Goal: Information Seeking & Learning: Learn about a topic

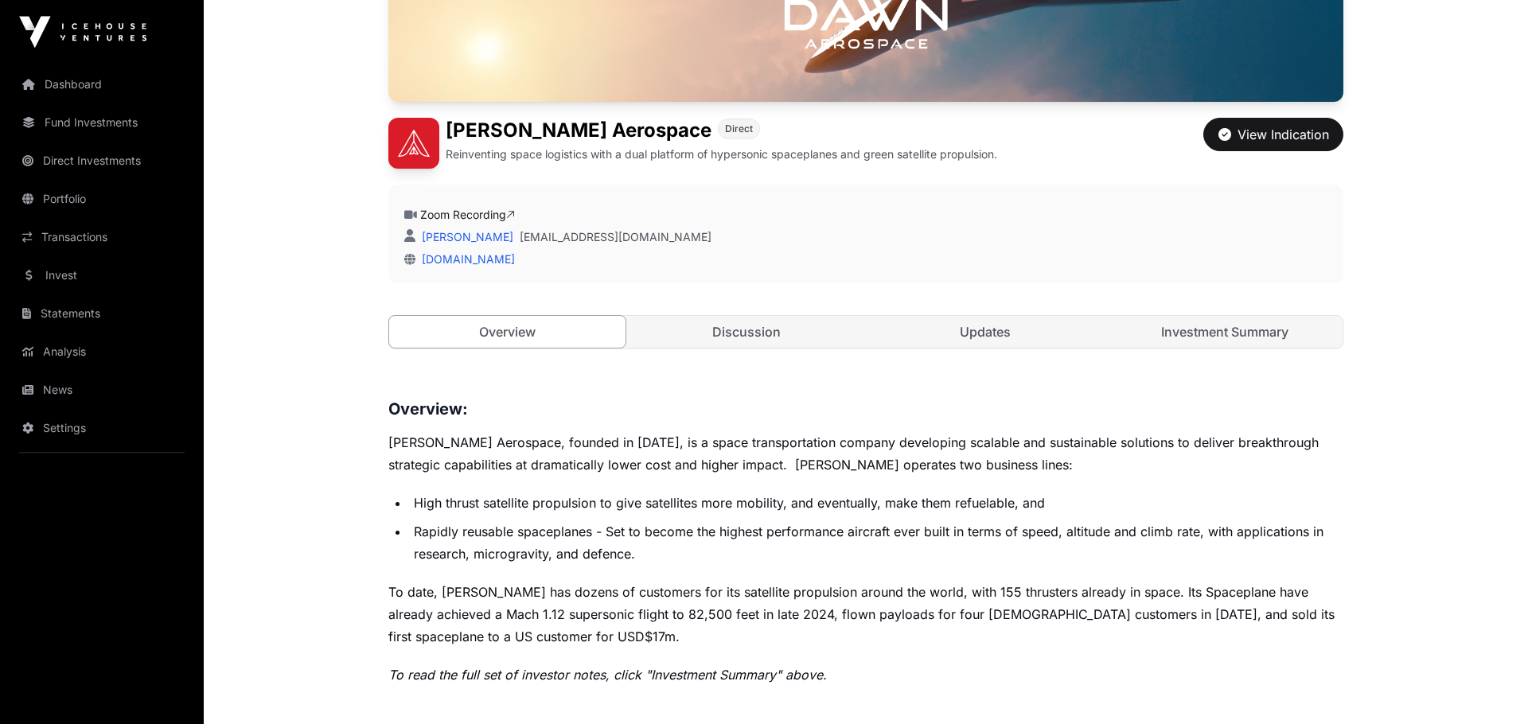
scroll to position [220, 0]
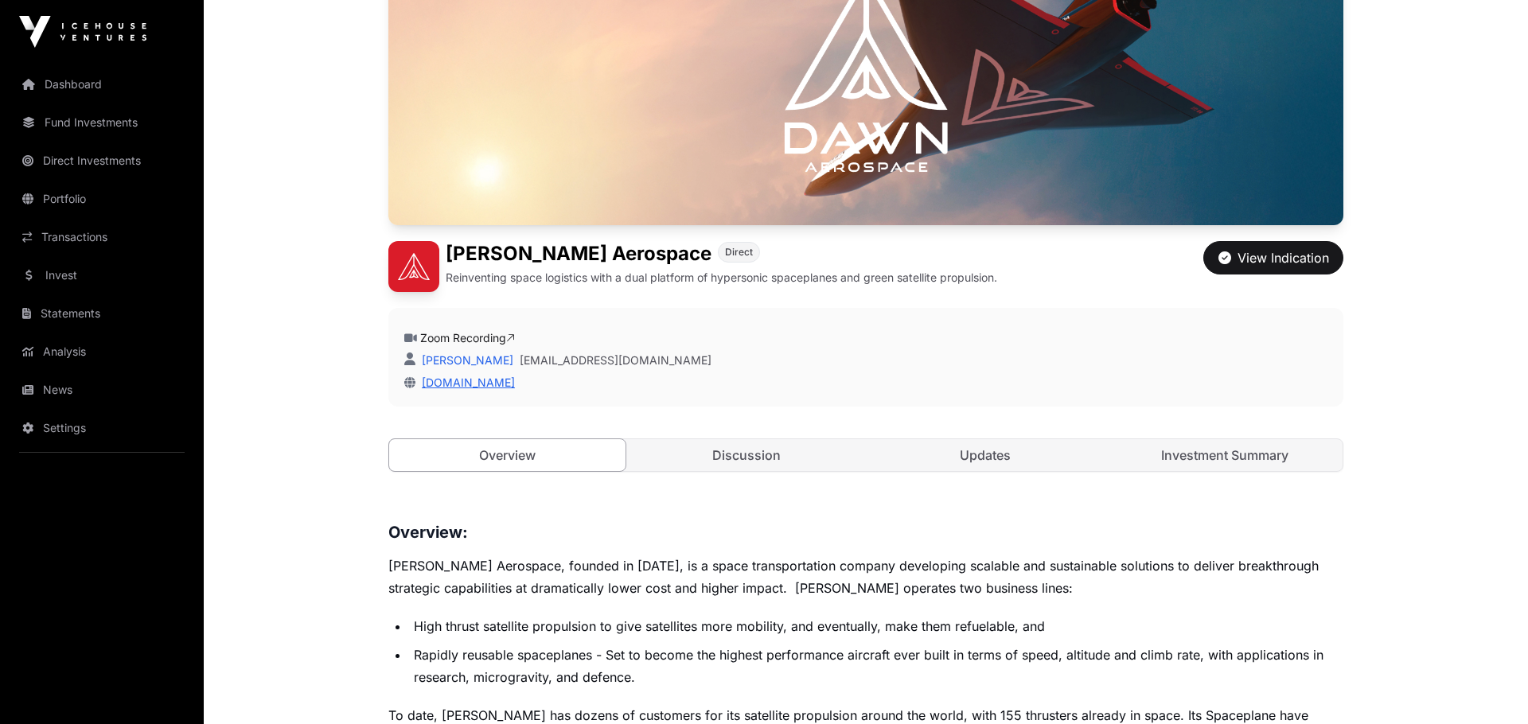
click at [483, 380] on link "[DOMAIN_NAME]" at bounding box center [465, 383] width 99 height 14
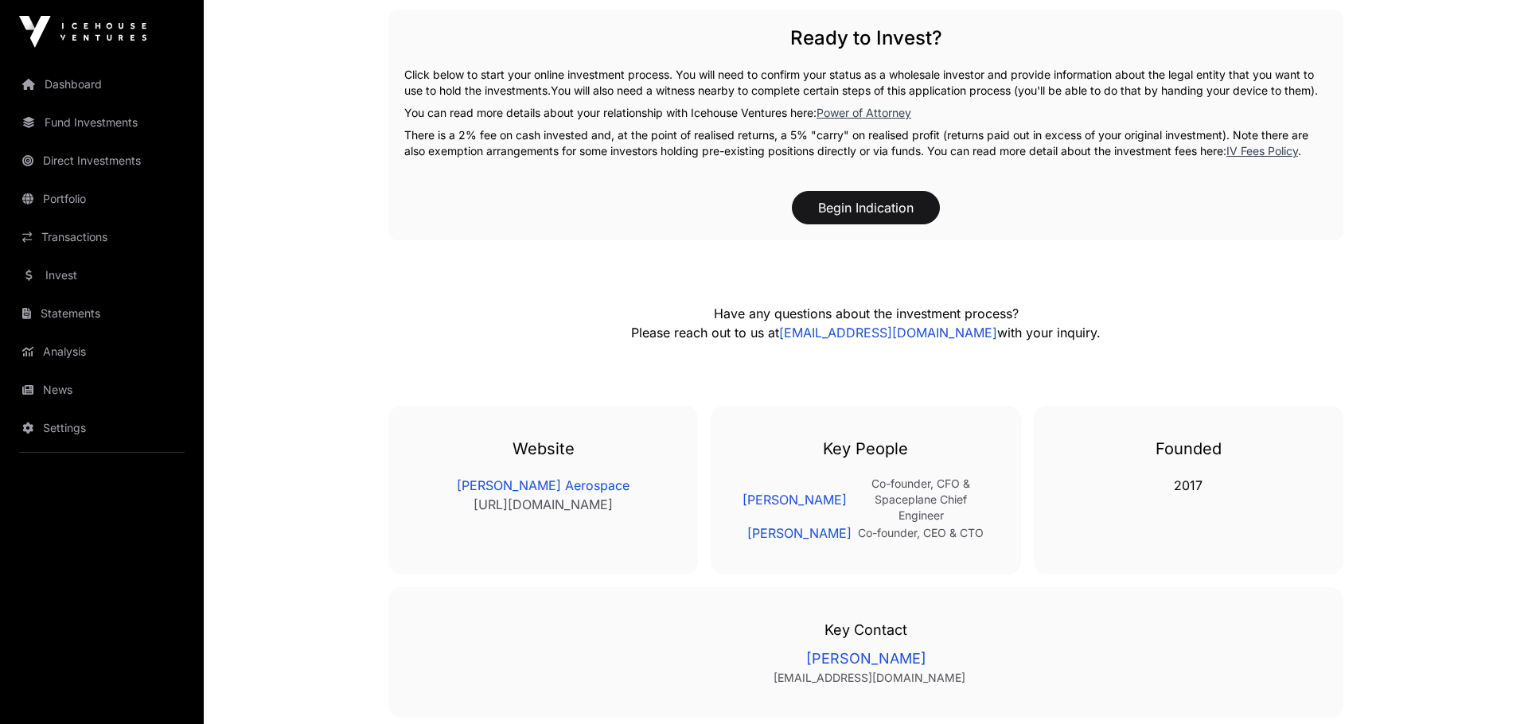
scroll to position [3076, 0]
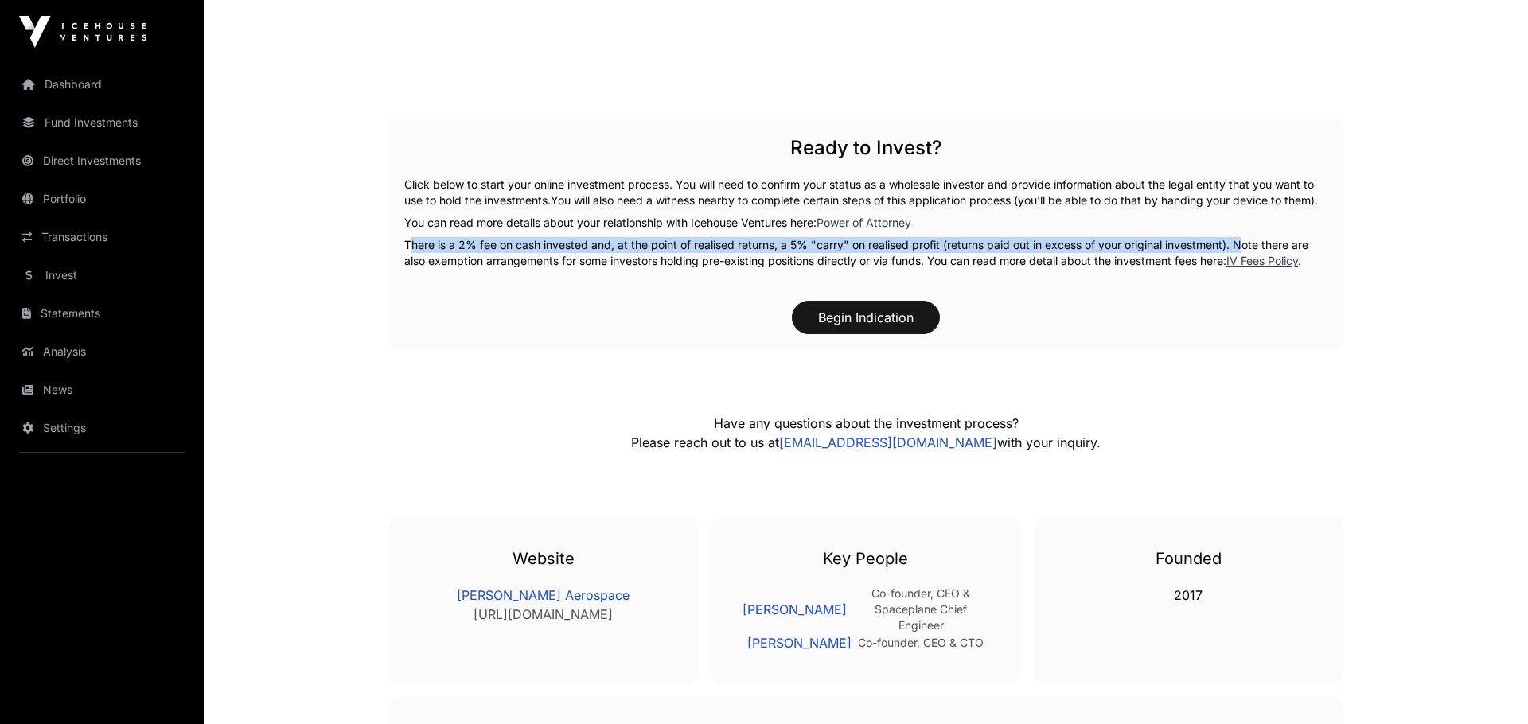
drag, startPoint x: 400, startPoint y: 262, endPoint x: 1239, endPoint y: 261, distance: 839.0
click at [1239, 261] on div "Ready to Invest? Click below to start your online investment process. You will …" at bounding box center [865, 234] width 955 height 231
copy p "There is a 2% fee on cash invested and, at the point of realised returns, a 5% …"
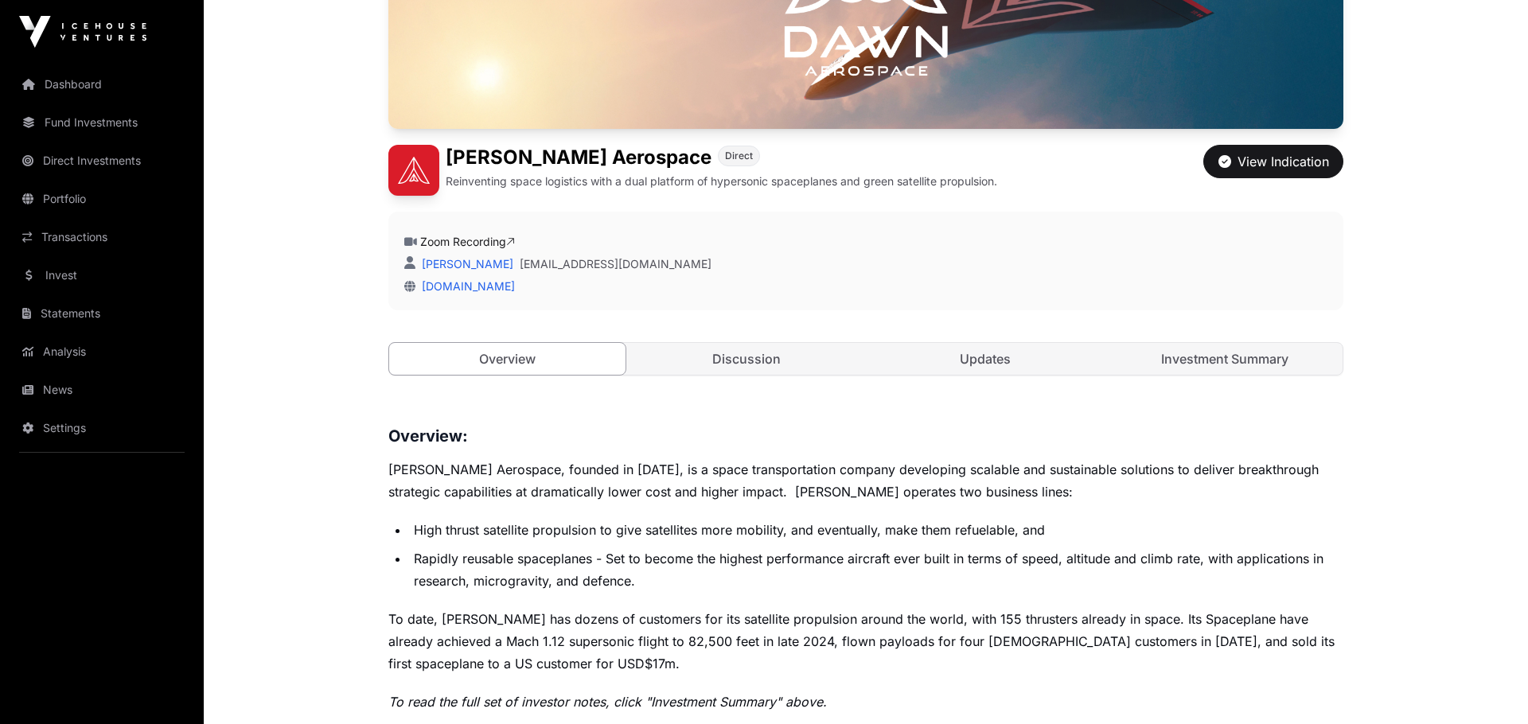
scroll to position [439, 0]
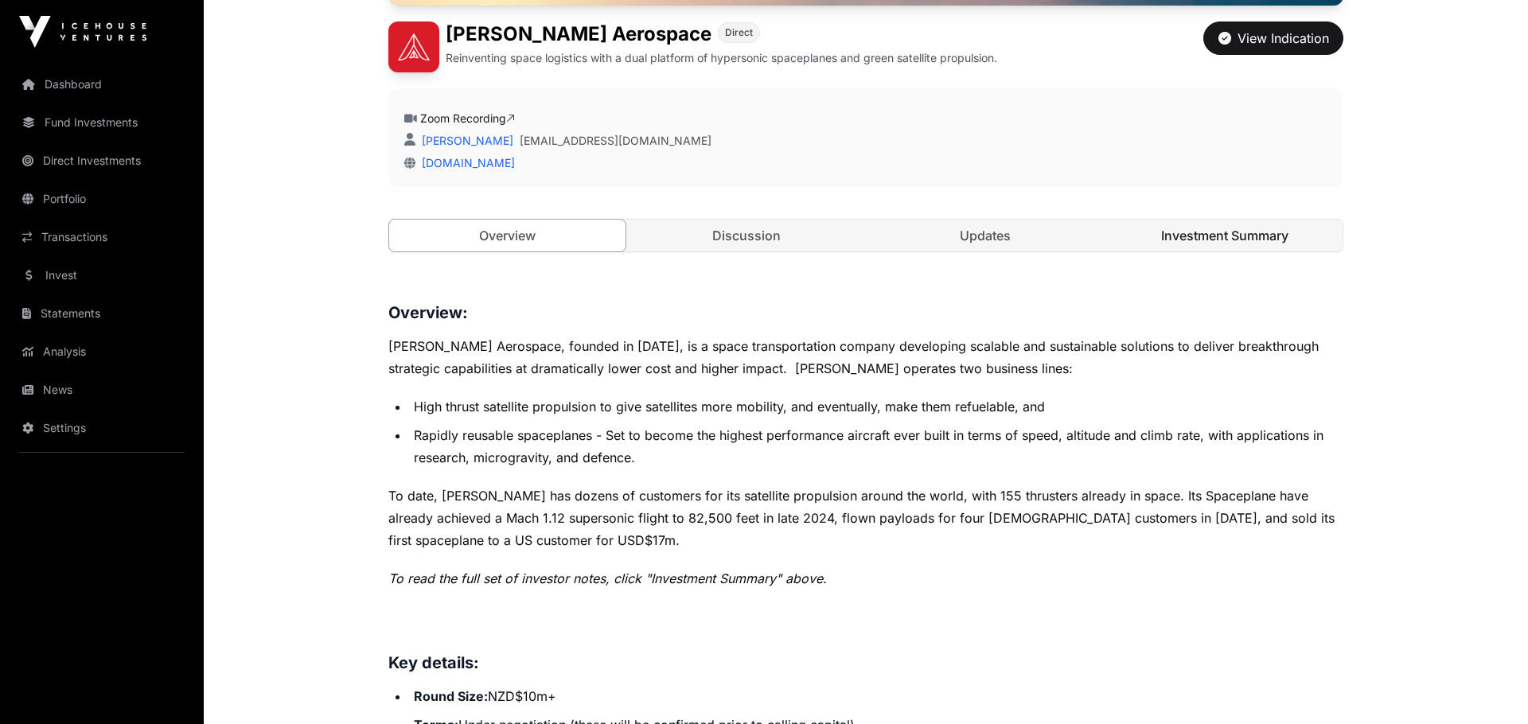
click at [1223, 236] on link "Investment Summary" at bounding box center [1225, 236] width 236 height 32
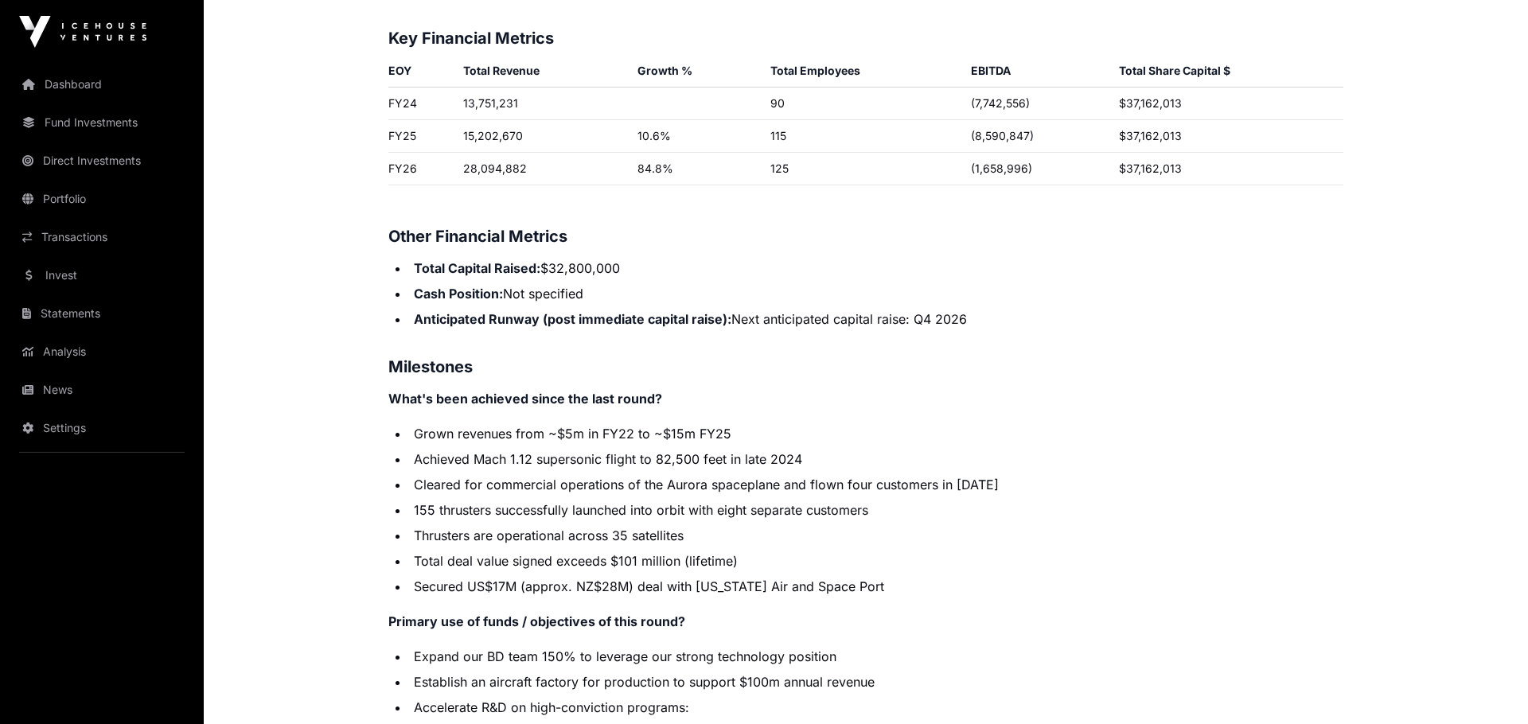
scroll to position [2746, 0]
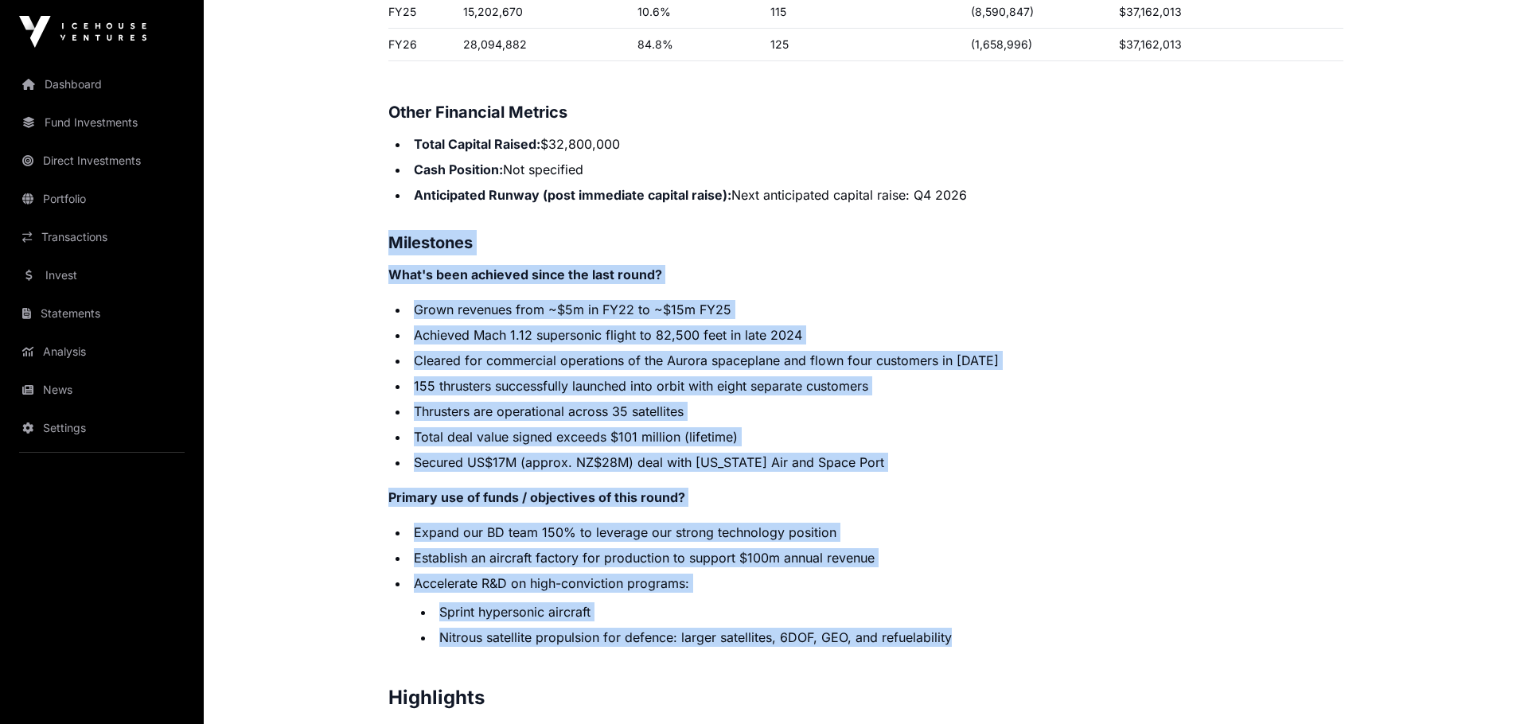
drag, startPoint x: 369, startPoint y: 222, endPoint x: 965, endPoint y: 619, distance: 715.7
copy p "Milestones What's been achieved since the last round? Grown revenues from ~$5m …"
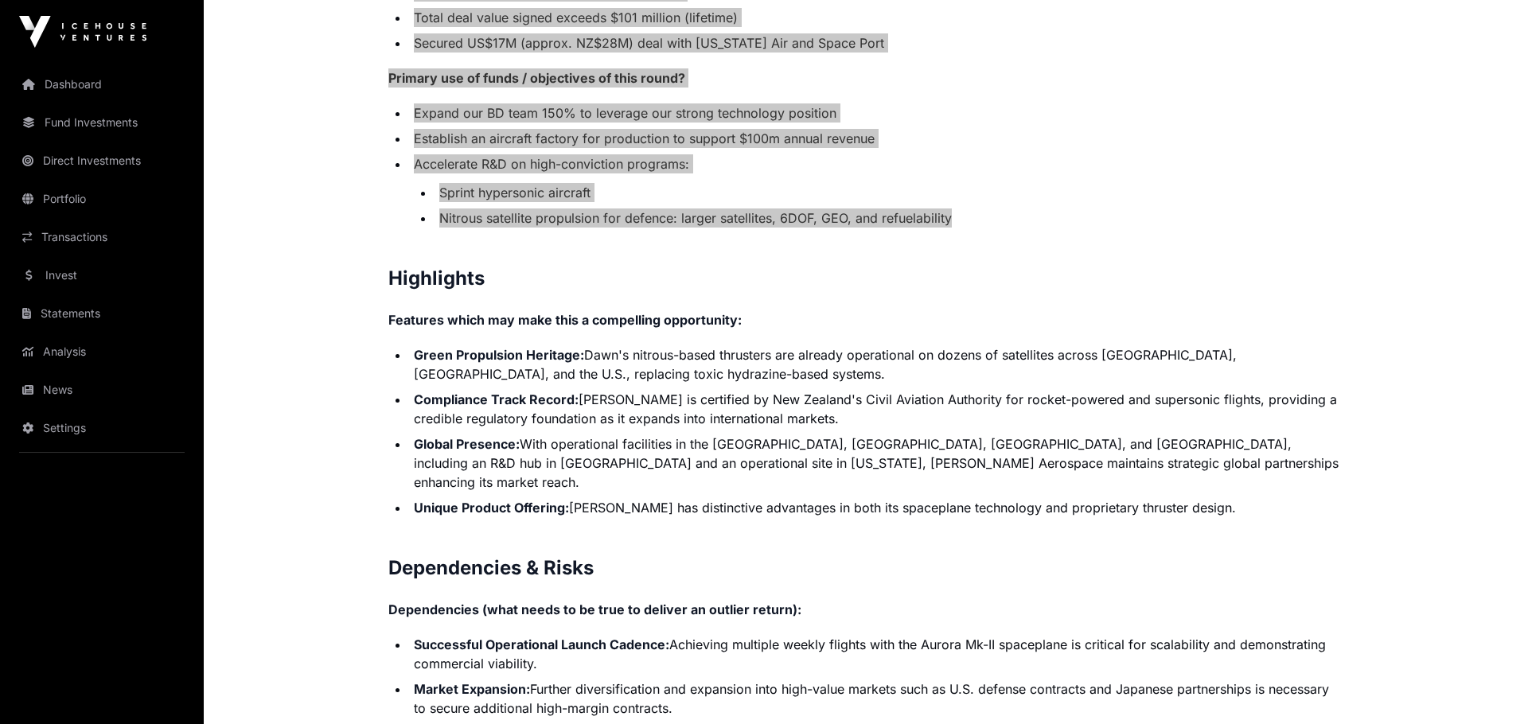
scroll to position [3186, 0]
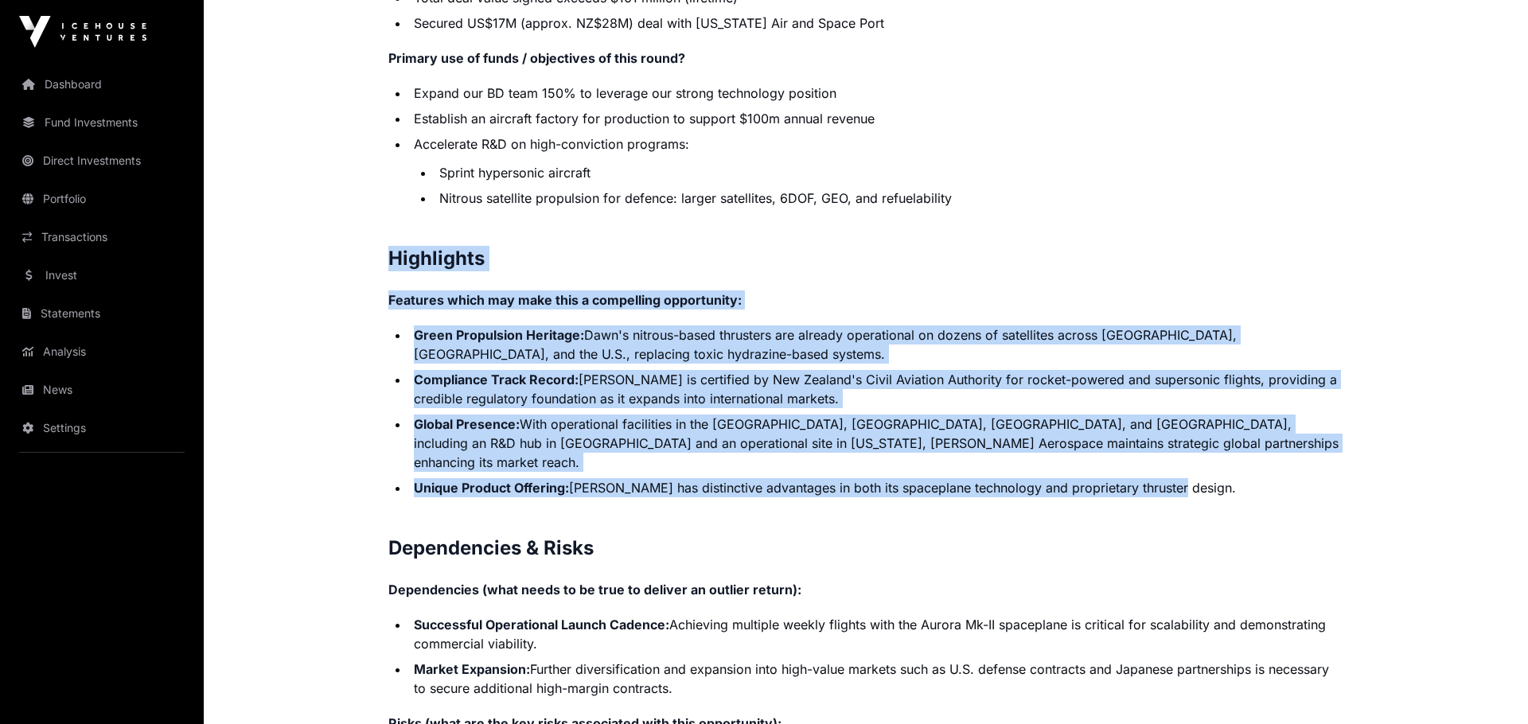
drag, startPoint x: 388, startPoint y: 236, endPoint x: 1208, endPoint y: 450, distance: 847.9
copy p "Highlights Features which may make this a compelling opportunity: Green Propuls…"
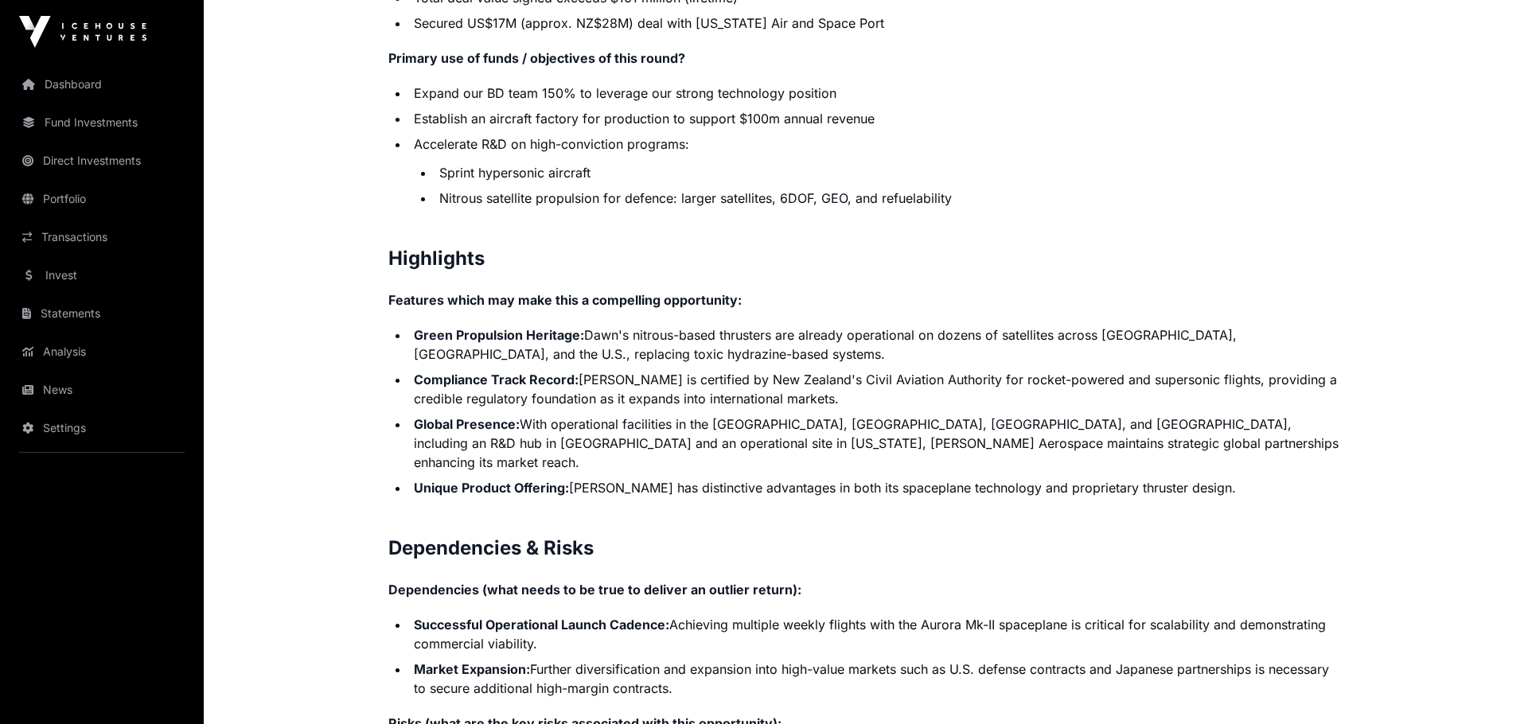
click at [770, 143] on li "Accelerate R&D on high-conviction programs: Sprint hypersonic aircraft Nitrous …" at bounding box center [876, 171] width 934 height 73
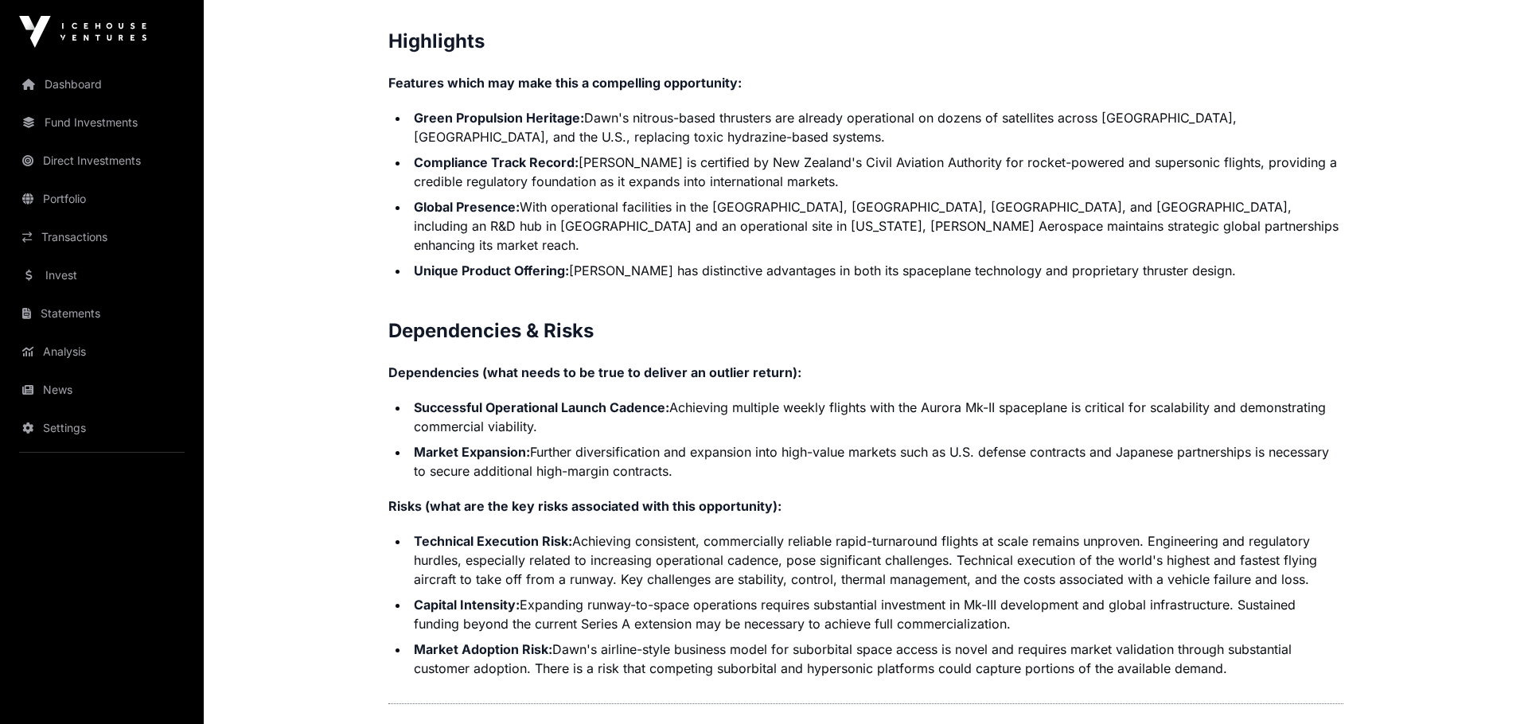
scroll to position [3515, 0]
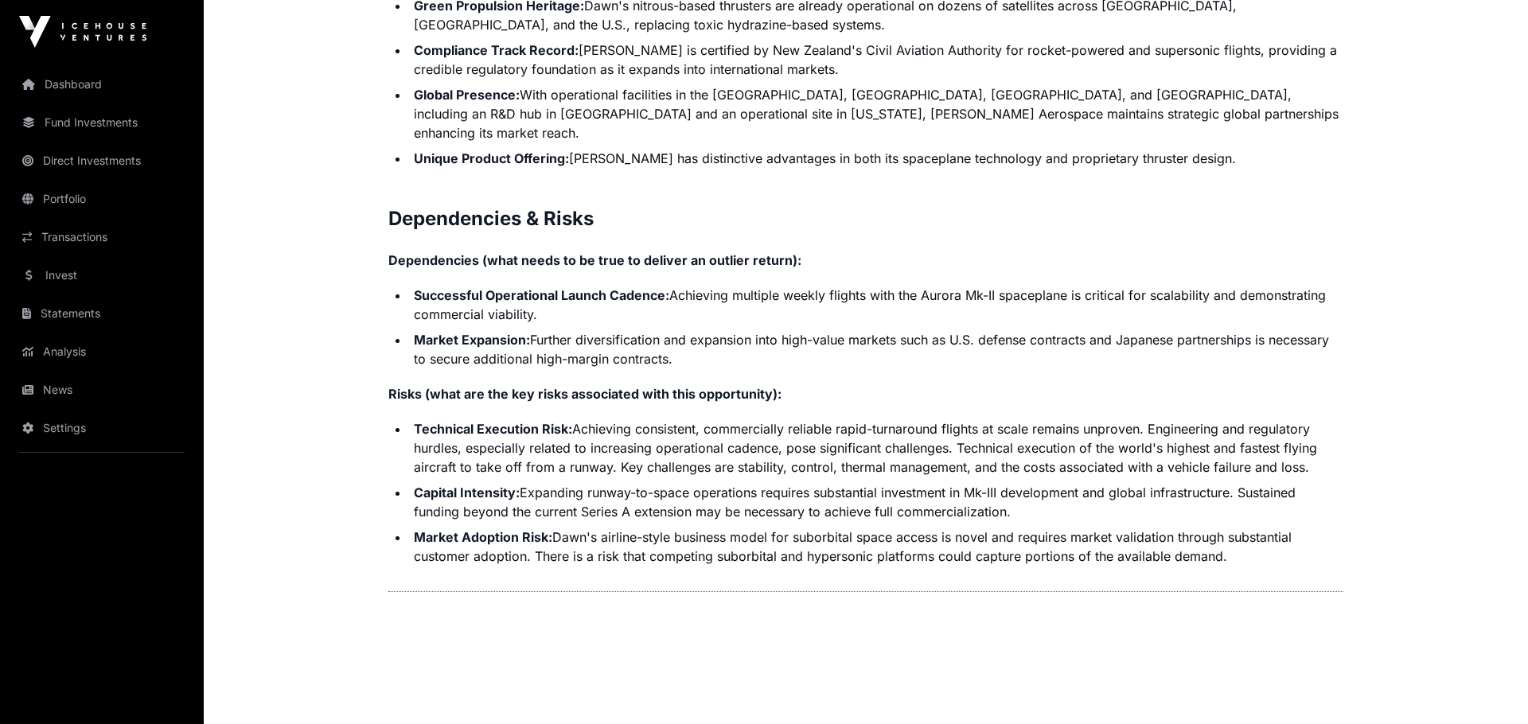
drag, startPoint x: 415, startPoint y: 259, endPoint x: 670, endPoint y: 279, distance: 256.3
click at [670, 286] on li "Successful Operational Launch Cadence: Achieving multiple weekly flights with t…" at bounding box center [876, 305] width 934 height 38
click at [642, 286] on li "Successful Operational Launch Cadence: Achieving multiple weekly flights with t…" at bounding box center [876, 305] width 934 height 38
drag, startPoint x: 383, startPoint y: 217, endPoint x: 1260, endPoint y: 539, distance: 934.3
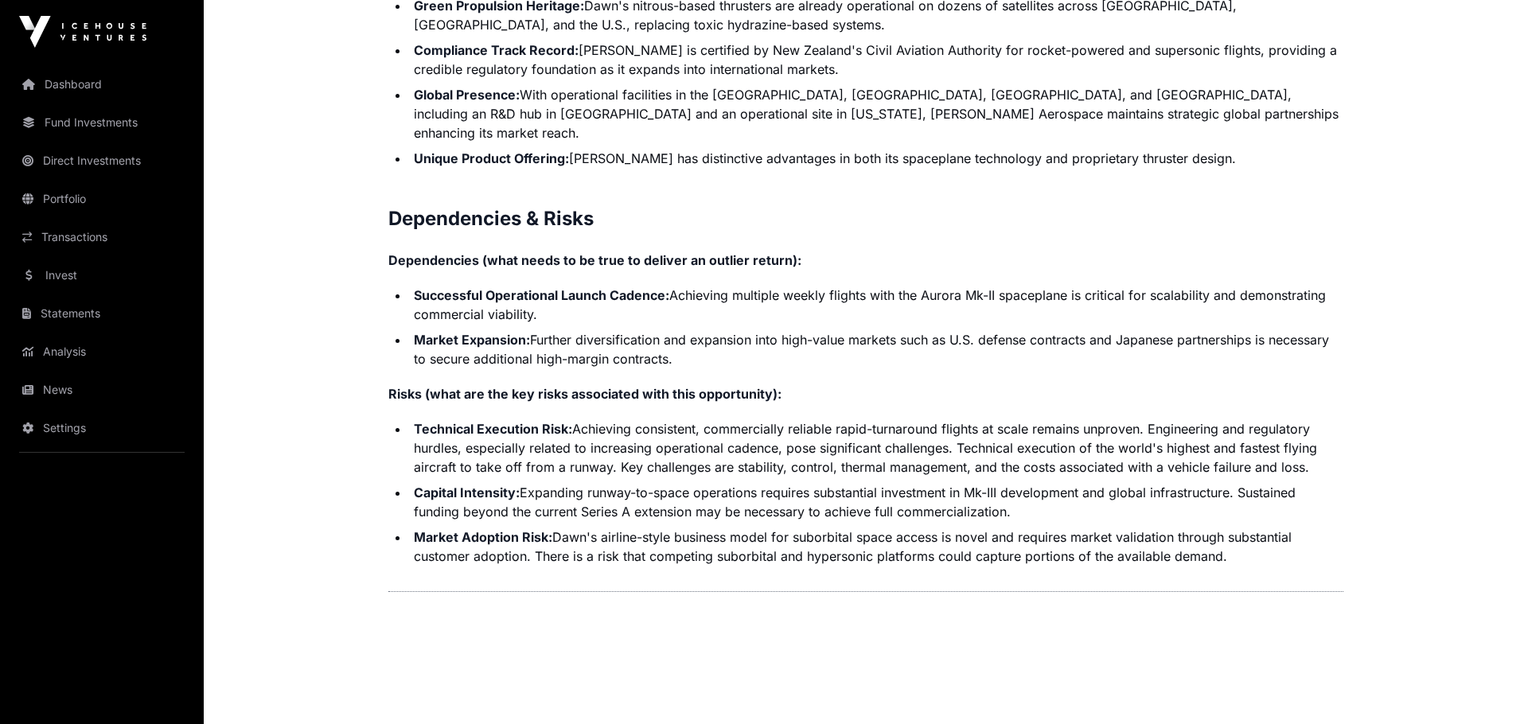
copy p "Dependencies (what needs to be true to deliver an outlier return): Successful O…"
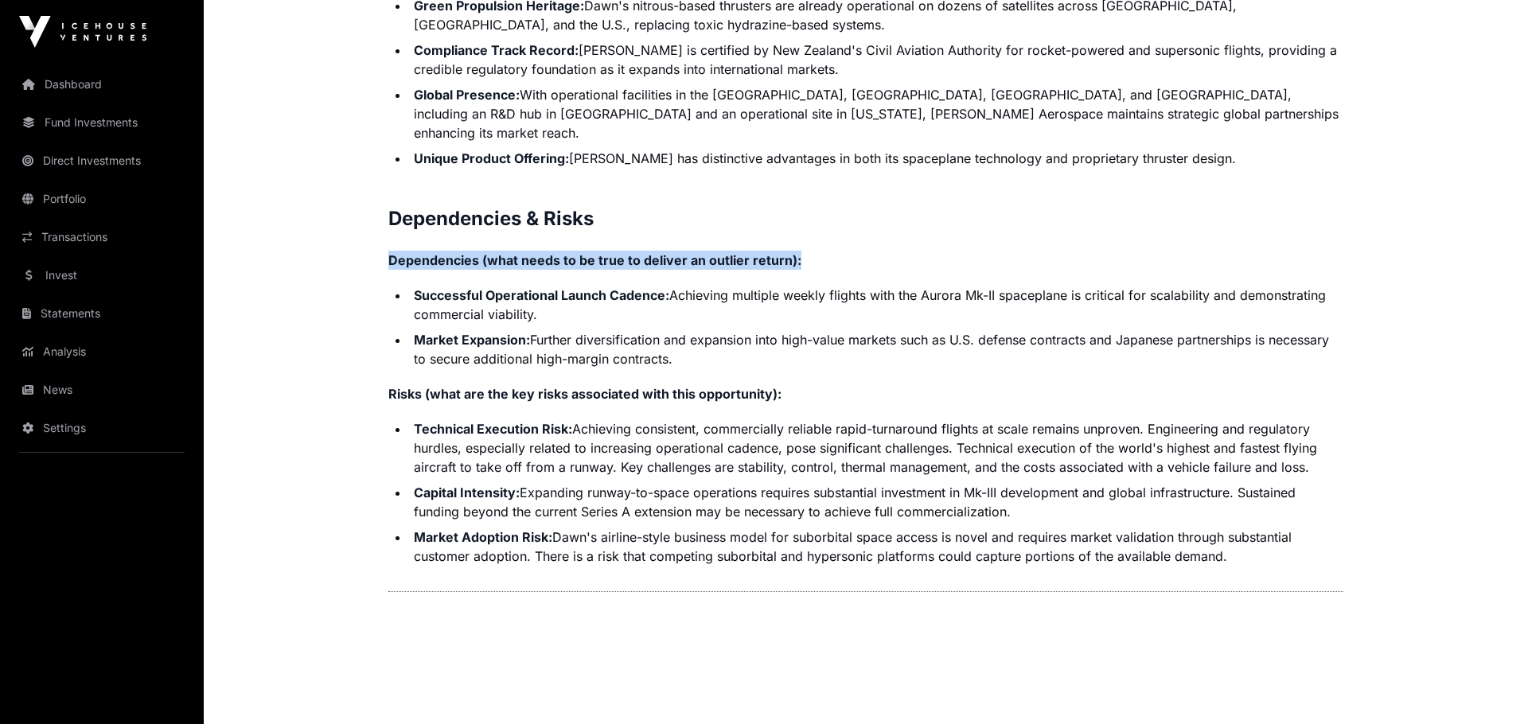
drag, startPoint x: 820, startPoint y: 220, endPoint x: 389, endPoint y: 221, distance: 430.6
click at [389, 251] on p "Dependencies (what needs to be true to deliver an outlier return):" at bounding box center [865, 260] width 955 height 19
copy strong "Dependencies (what needs to be true to deliver an outlier return):"
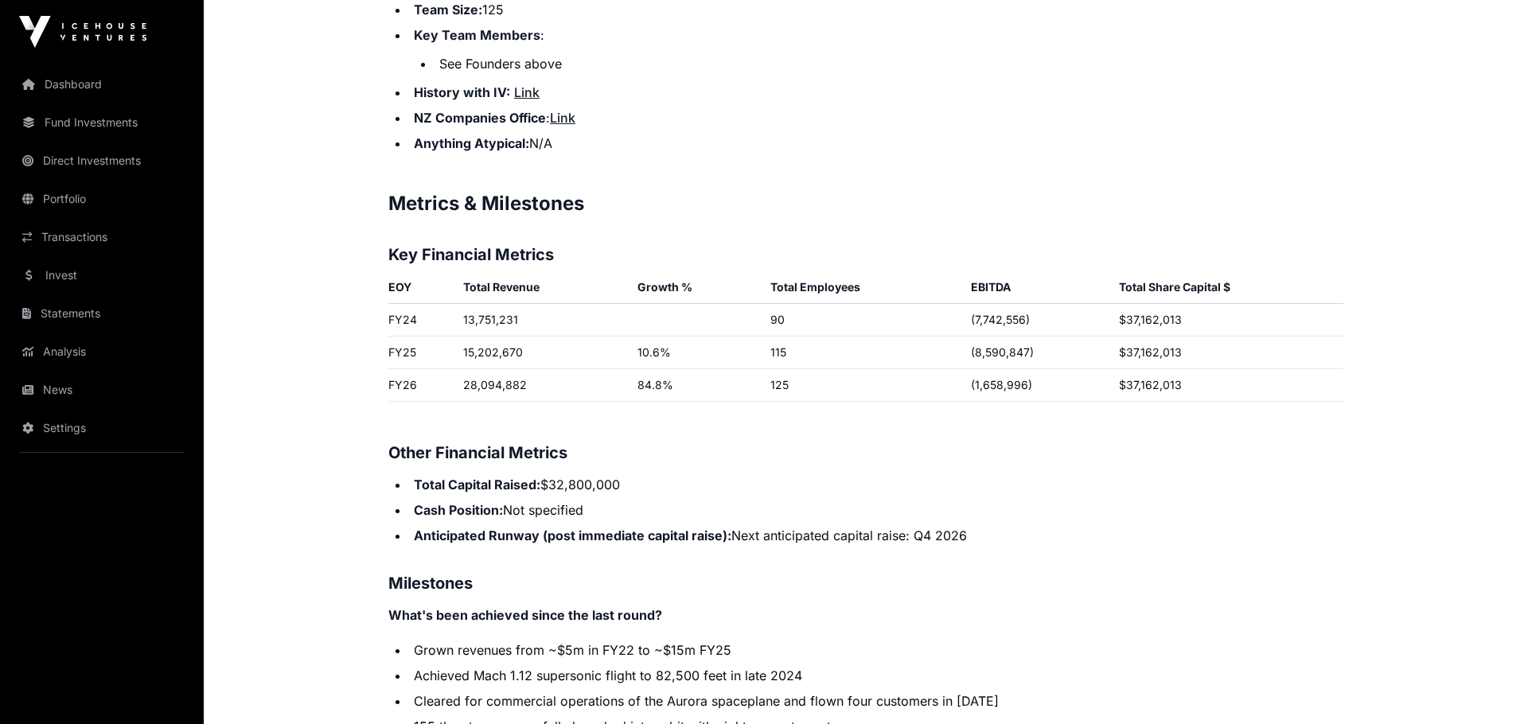
scroll to position [2417, 0]
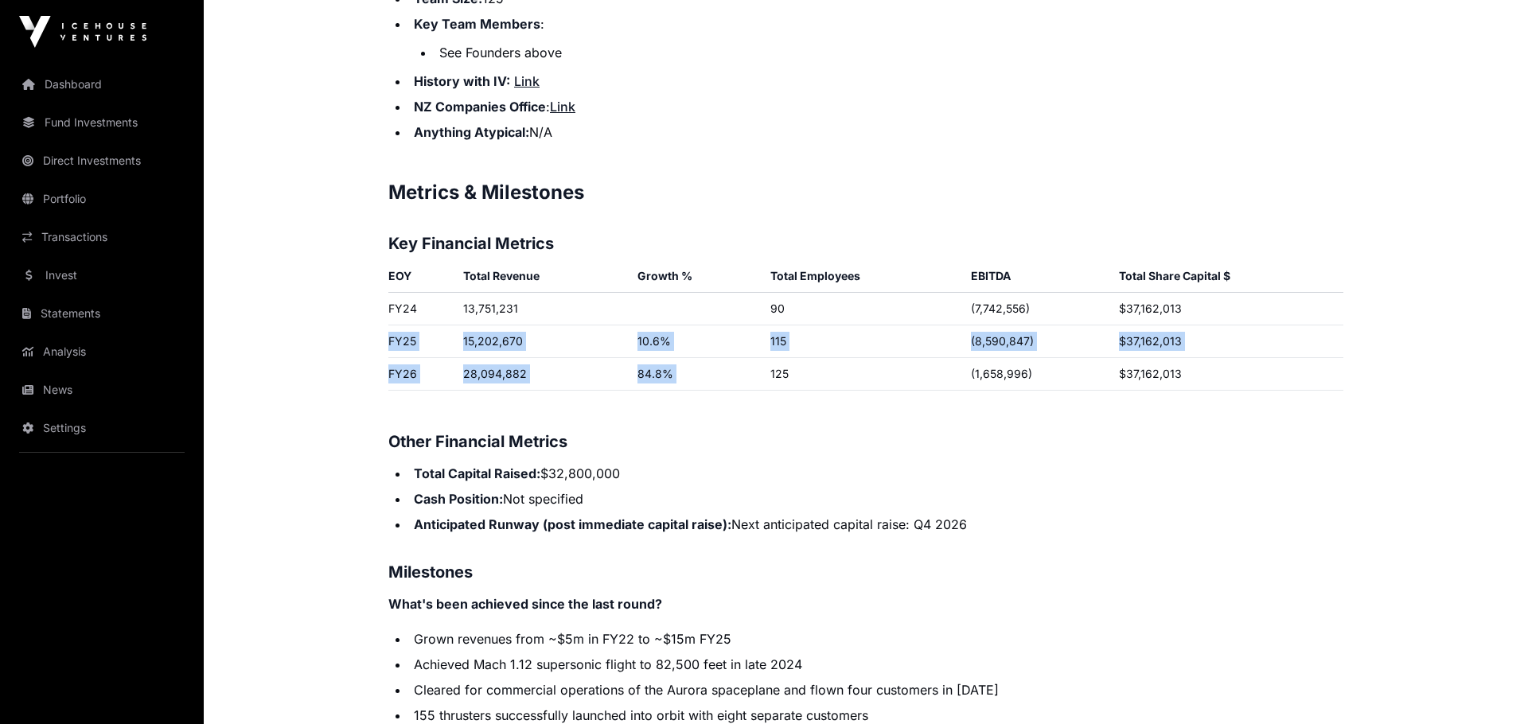
drag, startPoint x: 378, startPoint y: 317, endPoint x: 821, endPoint y: 341, distance: 444.0
click at [821, 358] on td "125" at bounding box center [864, 374] width 201 height 33
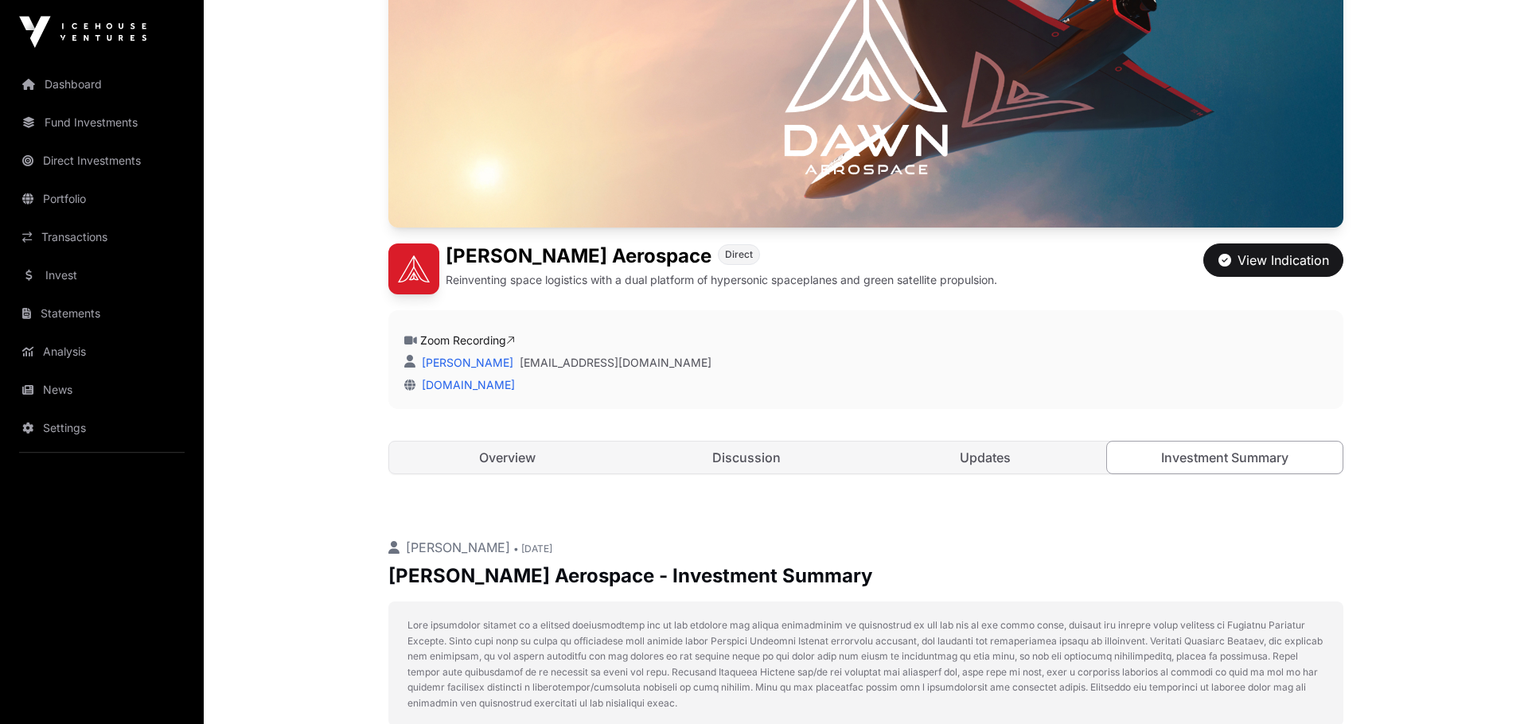
scroll to position [439, 0]
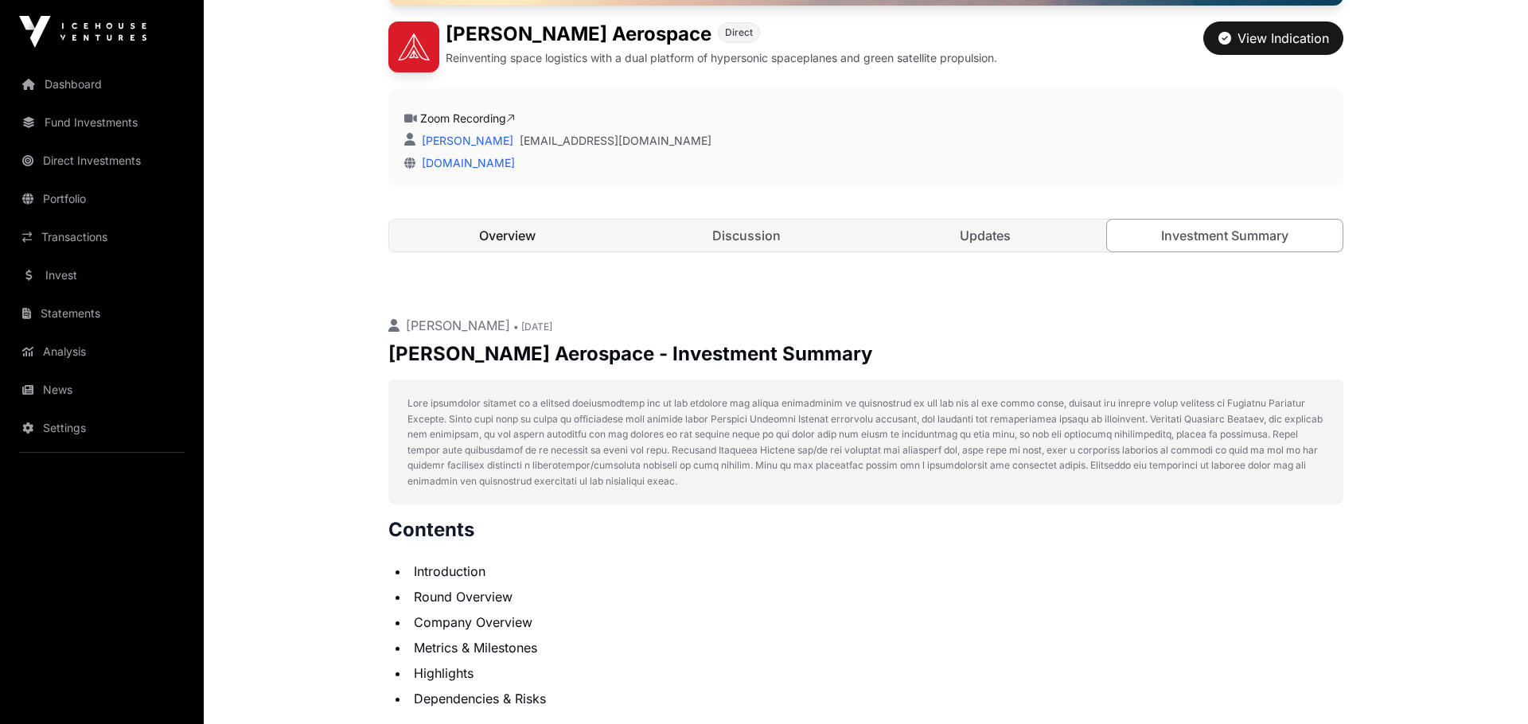
click at [540, 230] on link "Overview" at bounding box center [507, 236] width 236 height 32
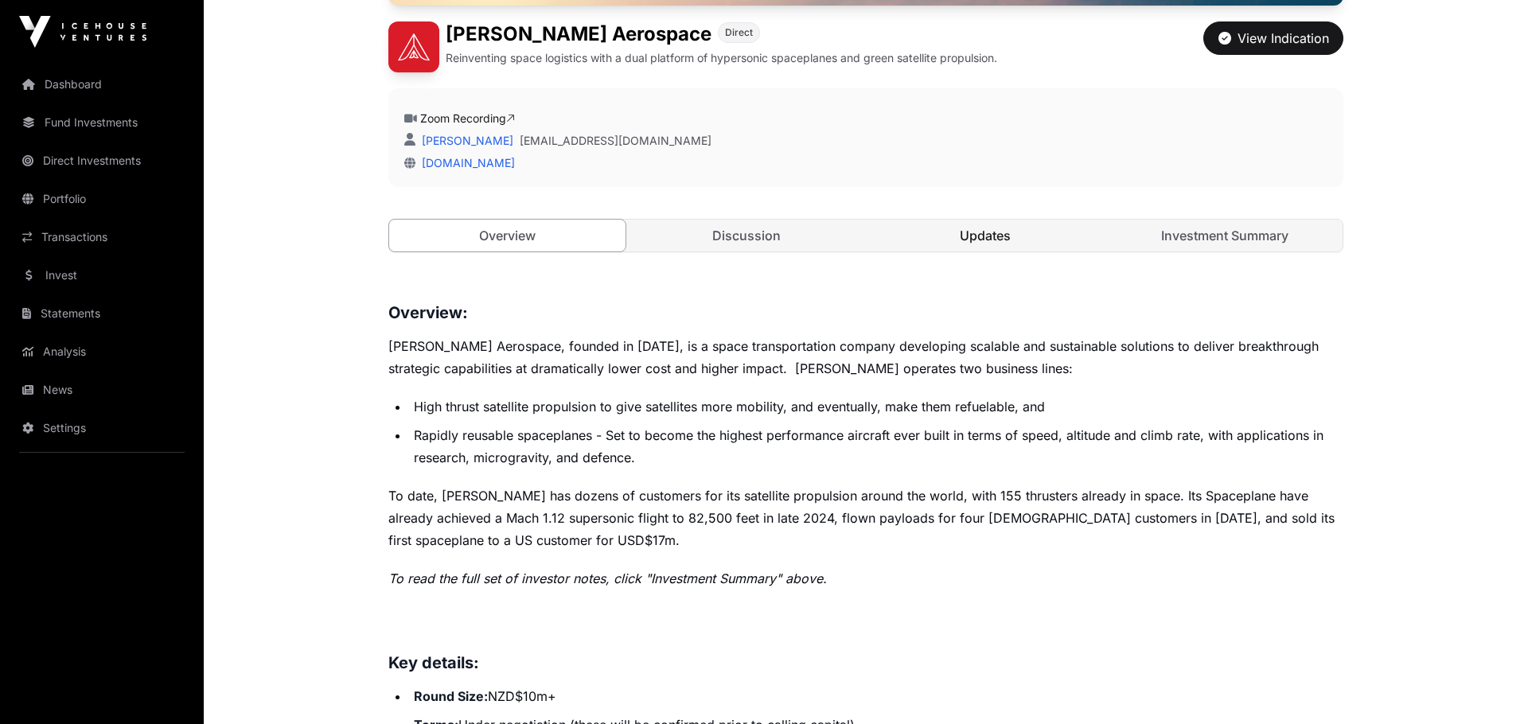
click at [1005, 236] on link "Updates" at bounding box center [986, 236] width 236 height 32
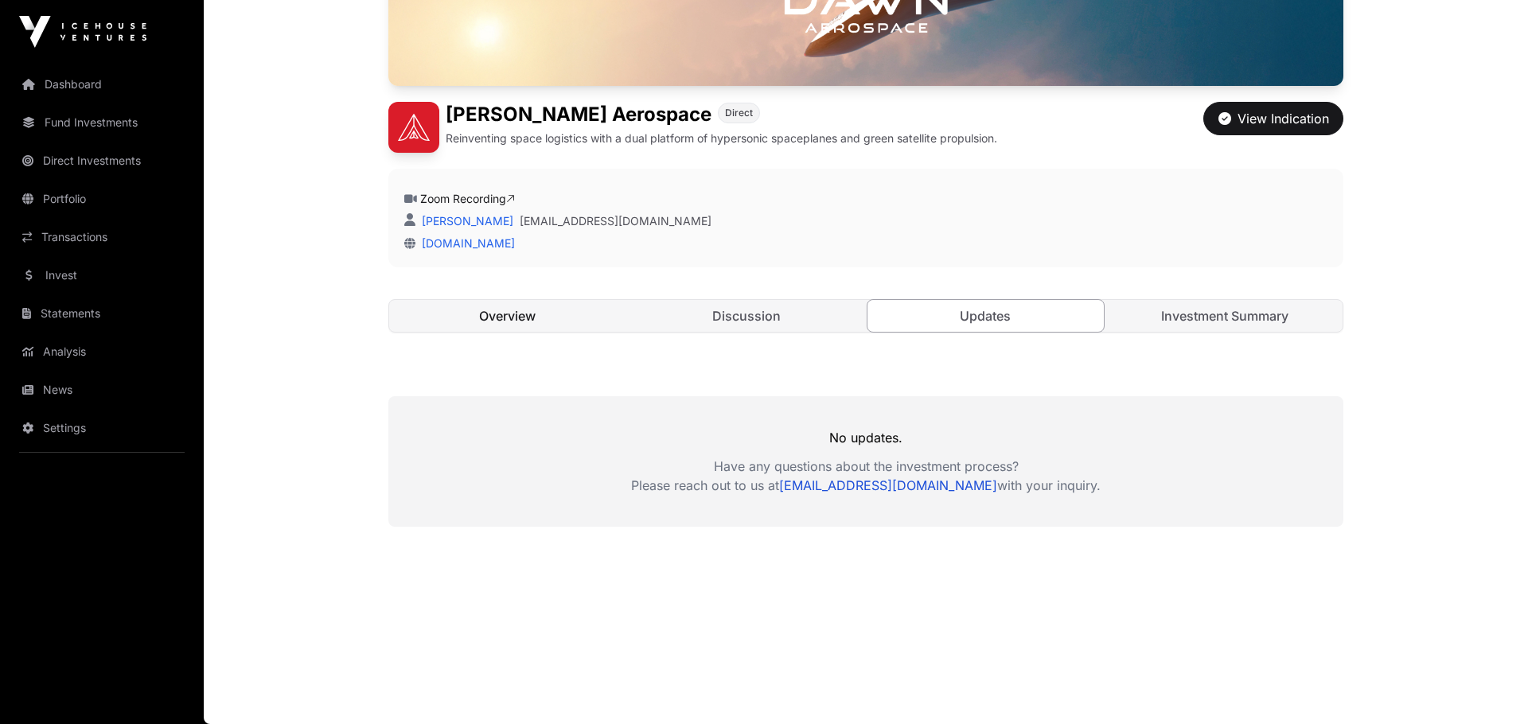
click at [519, 317] on link "Overview" at bounding box center [507, 316] width 236 height 32
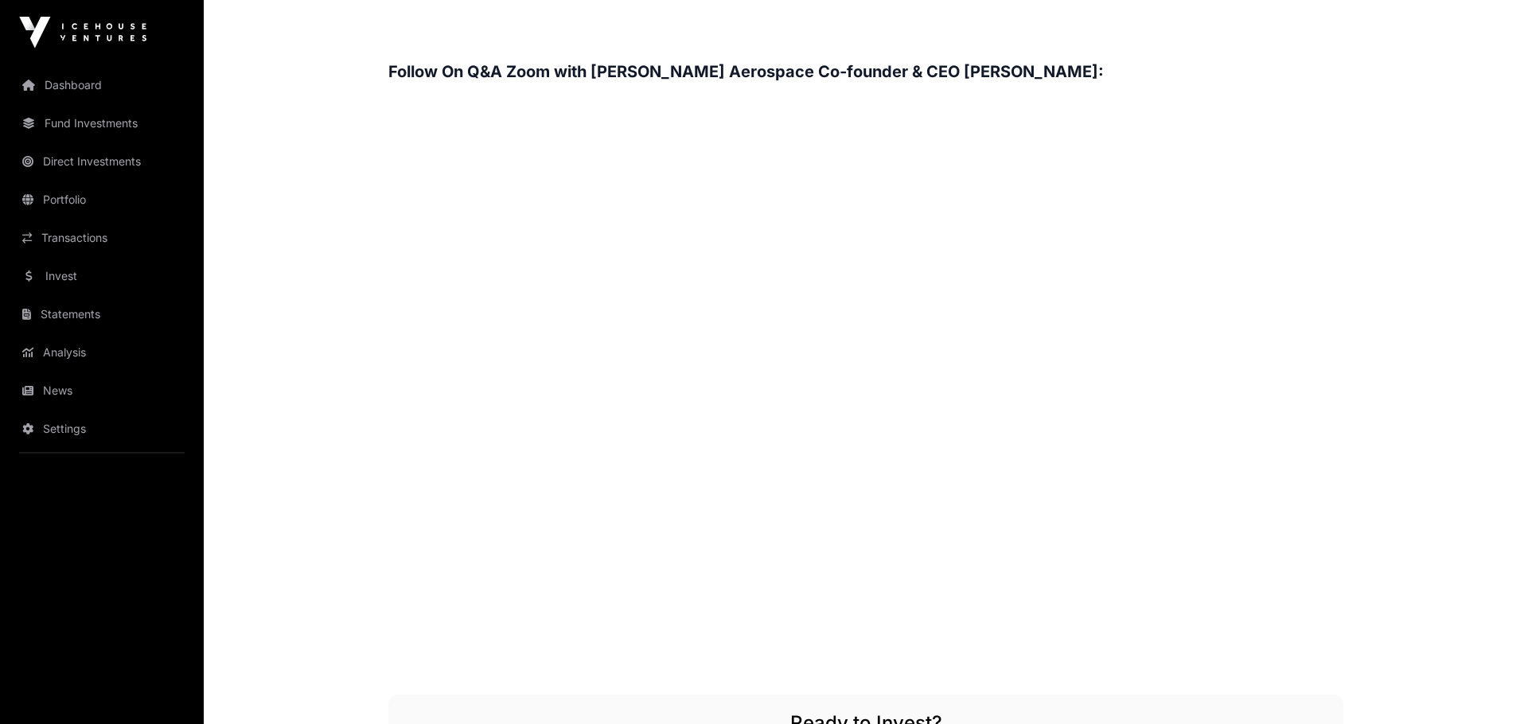
scroll to position [2504, 0]
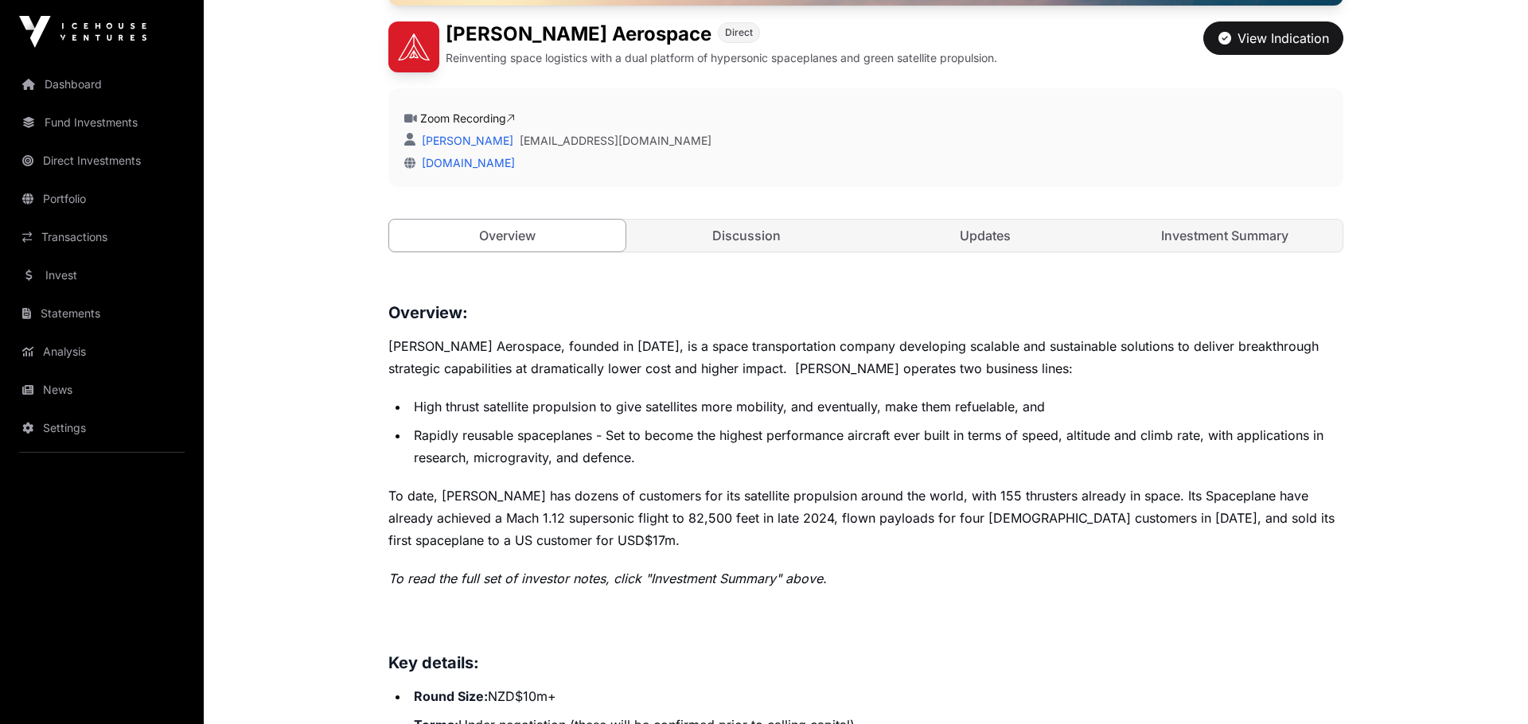
scroll to position [549, 0]
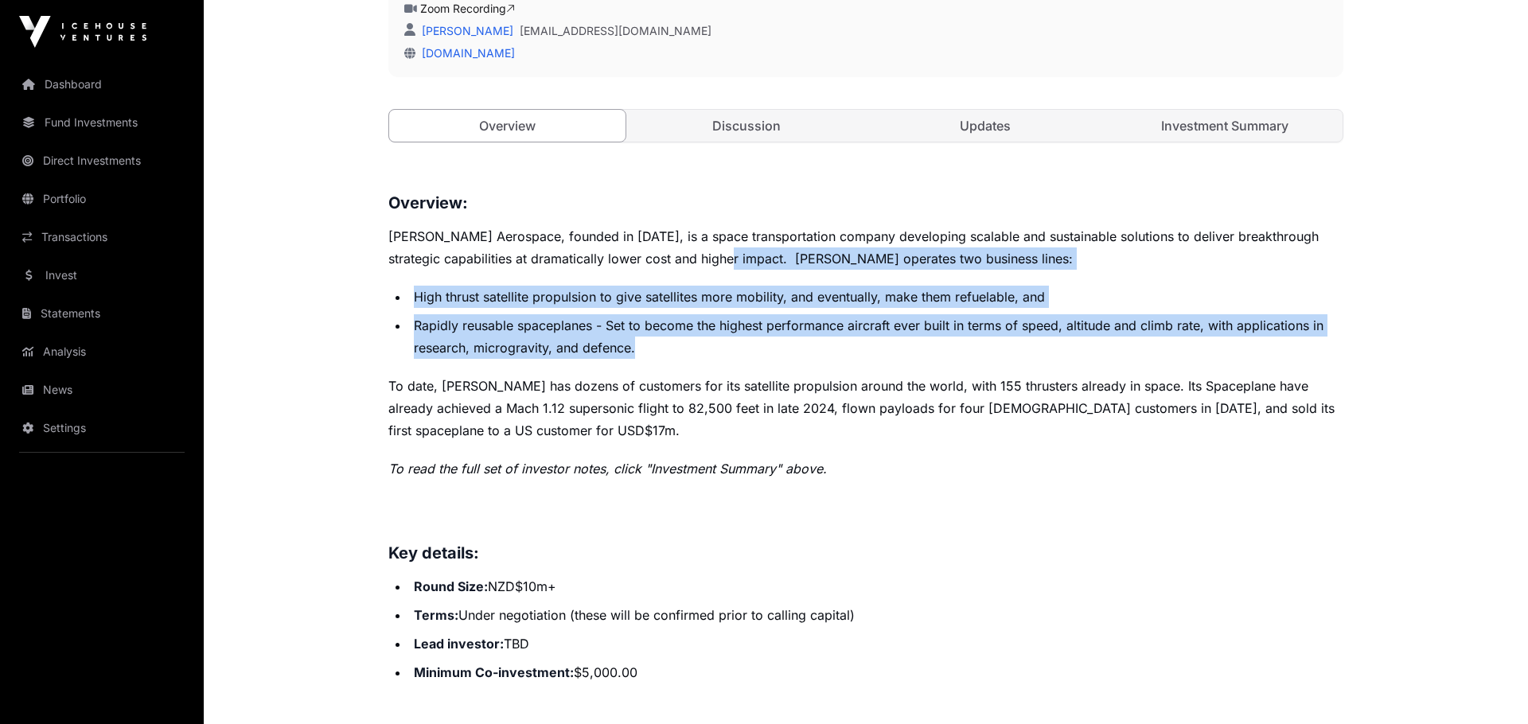
drag, startPoint x: 739, startPoint y: 259, endPoint x: 838, endPoint y: 342, distance: 129.4
copy div "[PERSON_NAME] operates two business lines: High thrust satellite propulsion to …"
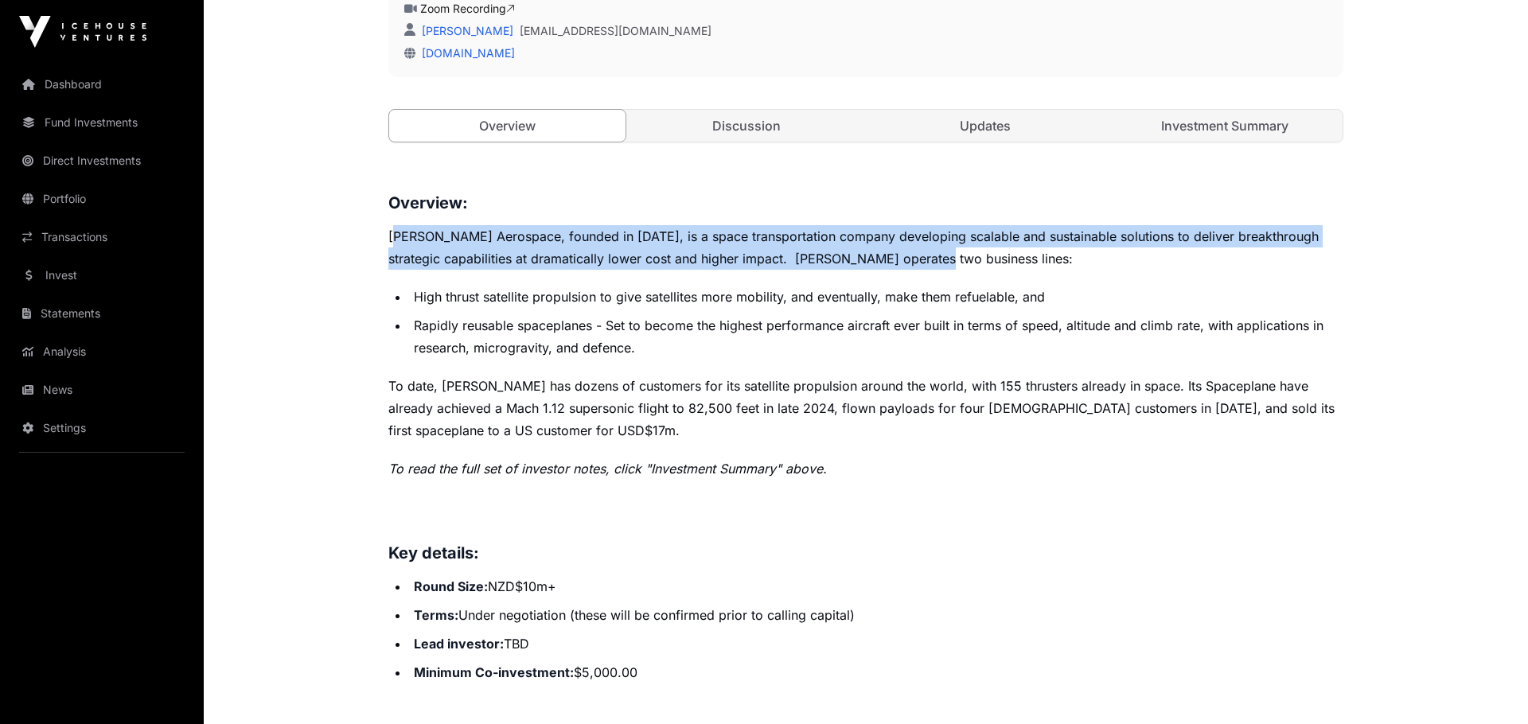
drag, startPoint x: 395, startPoint y: 241, endPoint x: 950, endPoint y: 260, distance: 555.1
click at [950, 260] on p "[PERSON_NAME] Aerospace, founded in [DATE], is a space transportation company d…" at bounding box center [865, 247] width 955 height 45
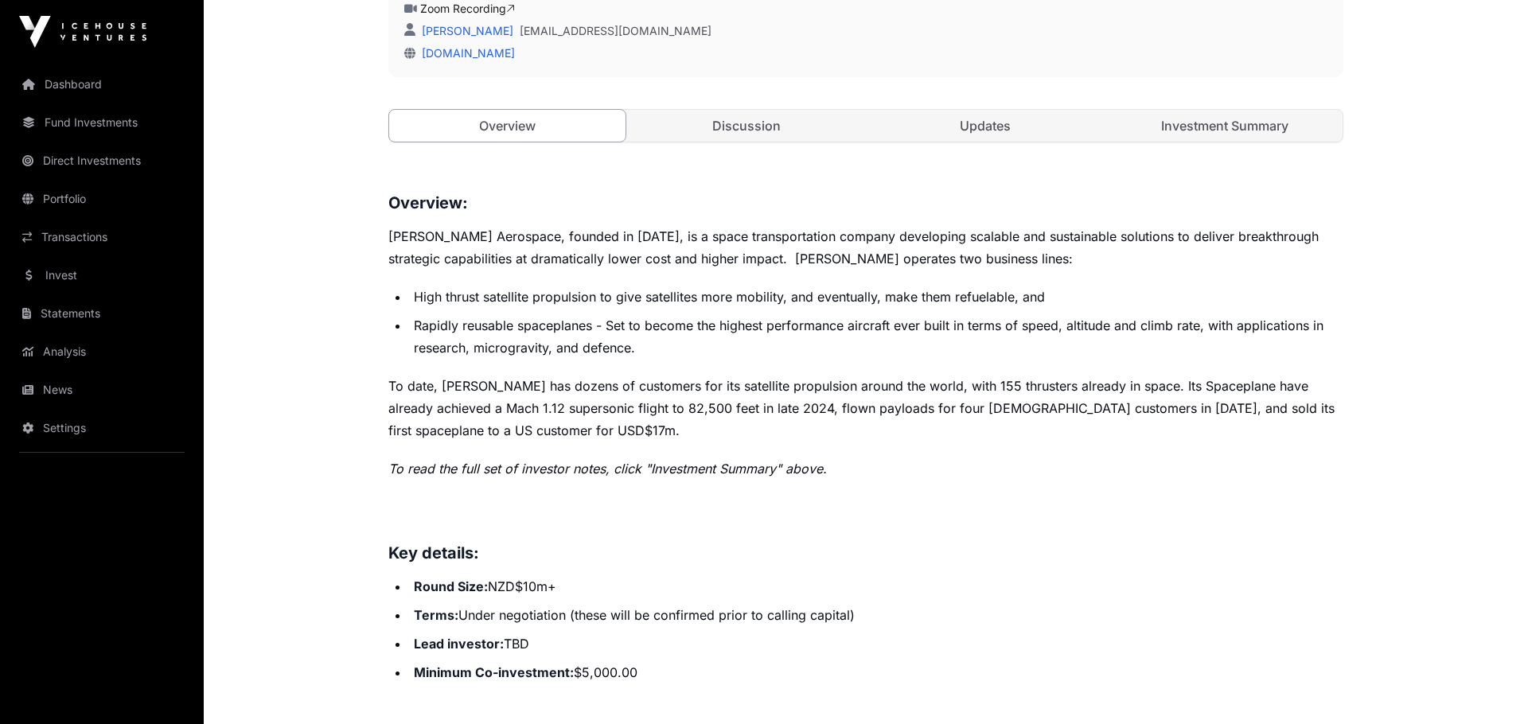
click at [950, 260] on p "[PERSON_NAME] Aerospace, founded in [DATE], is a space transportation company d…" at bounding box center [865, 247] width 955 height 45
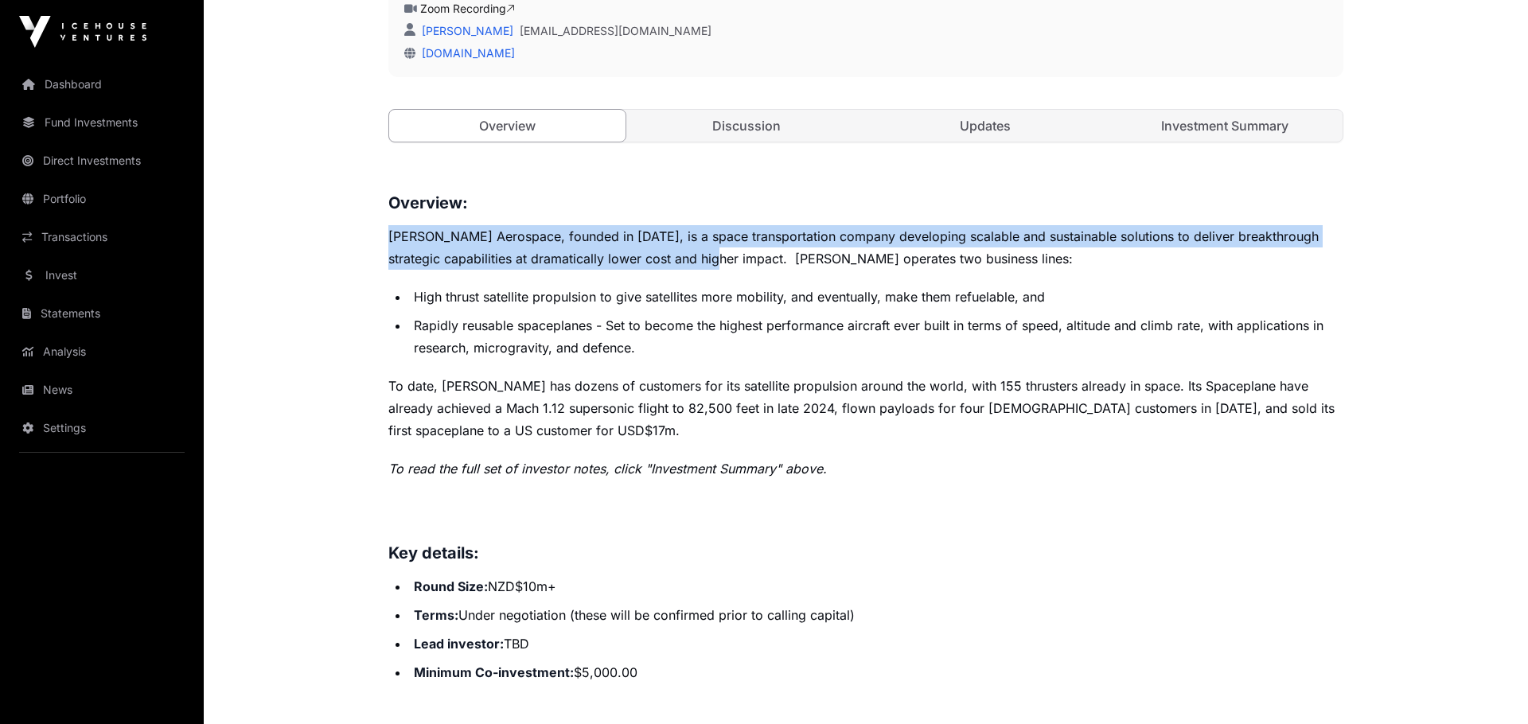
drag, startPoint x: 386, startPoint y: 237, endPoint x: 731, endPoint y: 261, distance: 345.5
copy p "Dawn Aerospace, founded in 2017, is a space transportation company developing s…"
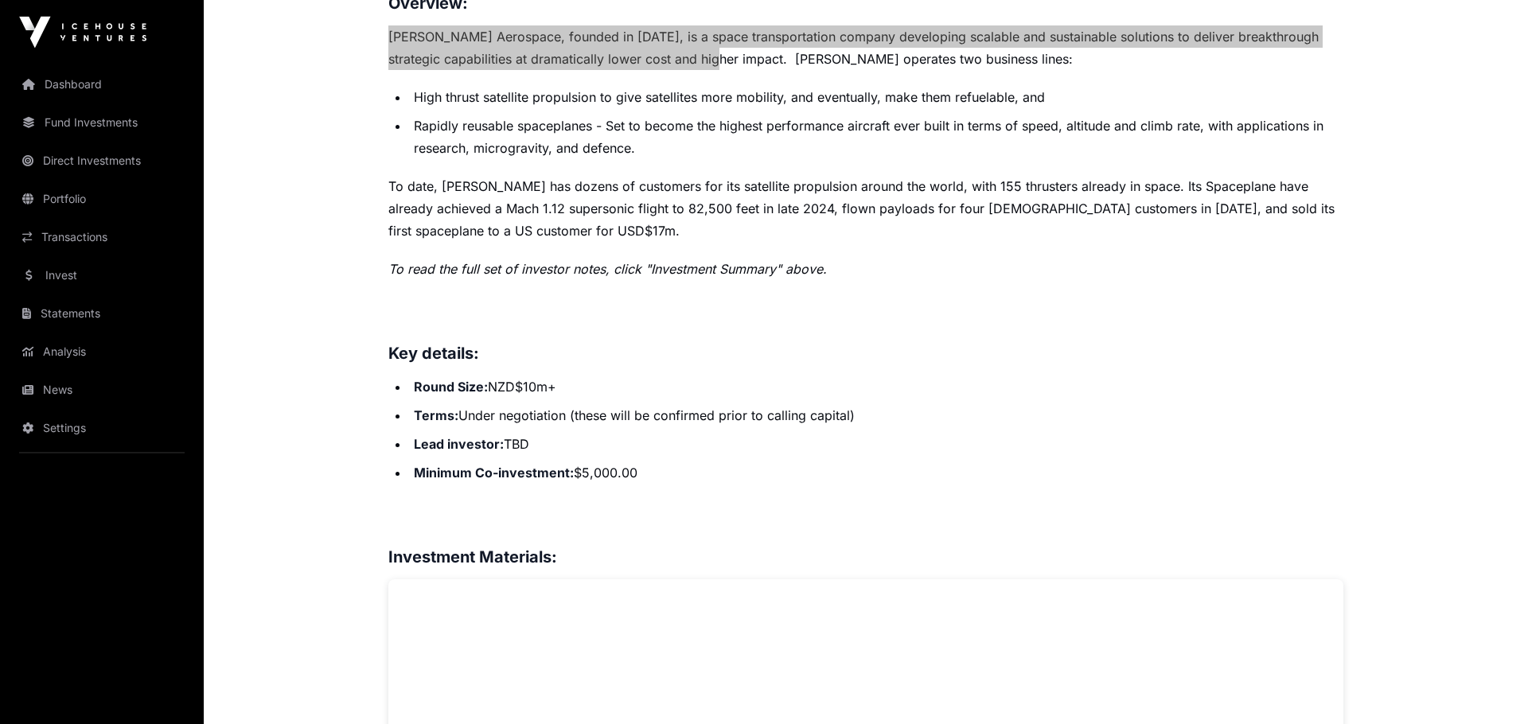
scroll to position [769, 0]
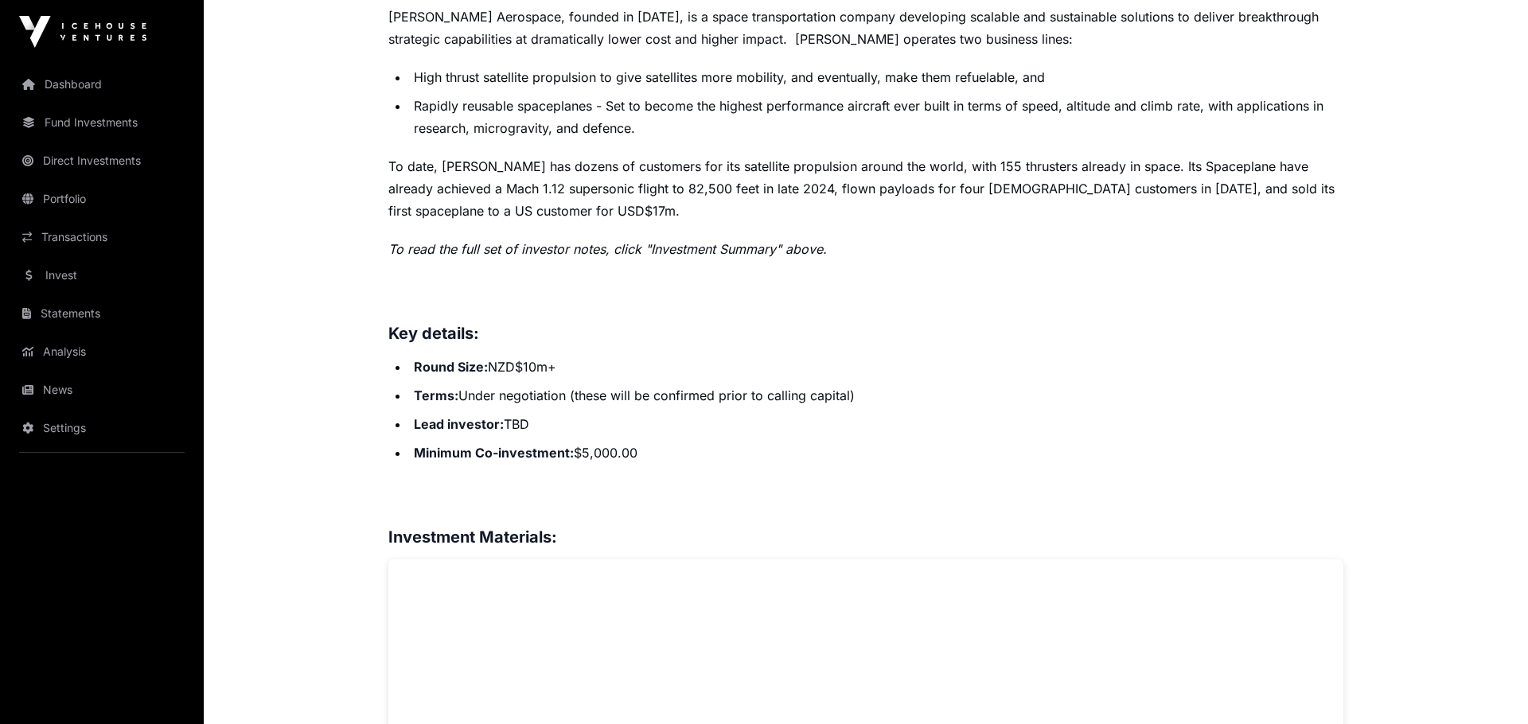
click at [493, 178] on p "To date, [PERSON_NAME] has dozens of customers for its satellite propulsion aro…" at bounding box center [865, 188] width 955 height 67
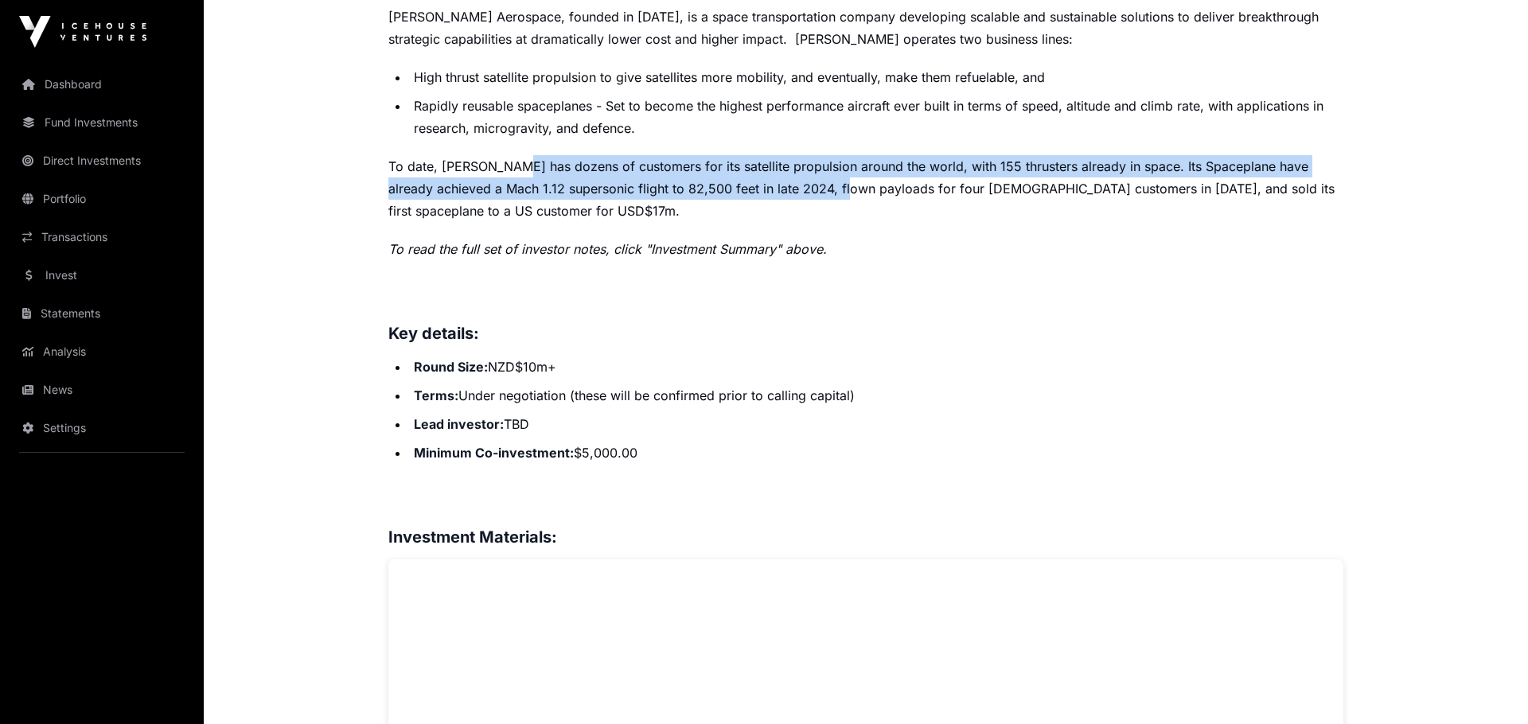
drag, startPoint x: 515, startPoint y: 173, endPoint x: 800, endPoint y: 191, distance: 285.5
click at [800, 191] on p "To date, [PERSON_NAME] has dozens of customers for its satellite propulsion aro…" at bounding box center [865, 188] width 955 height 67
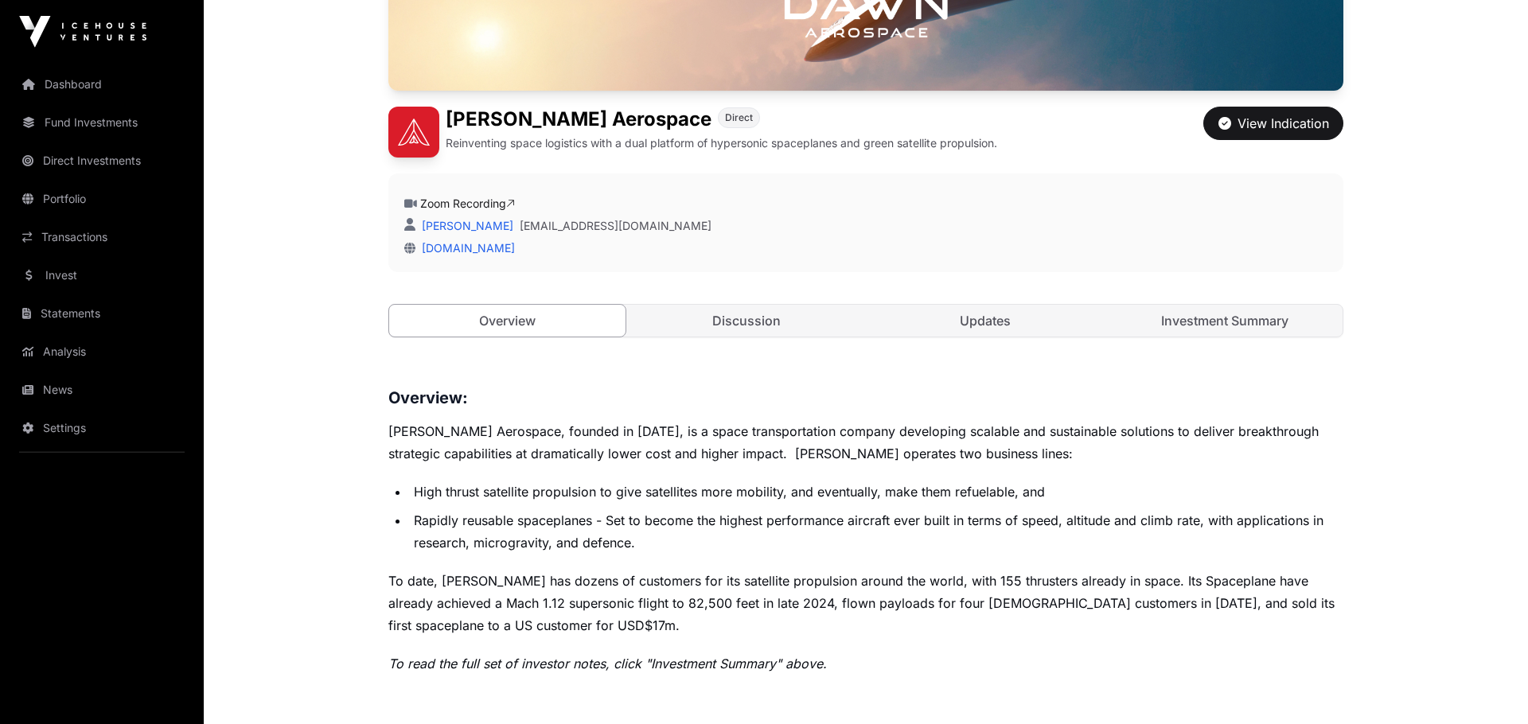
scroll to position [439, 0]
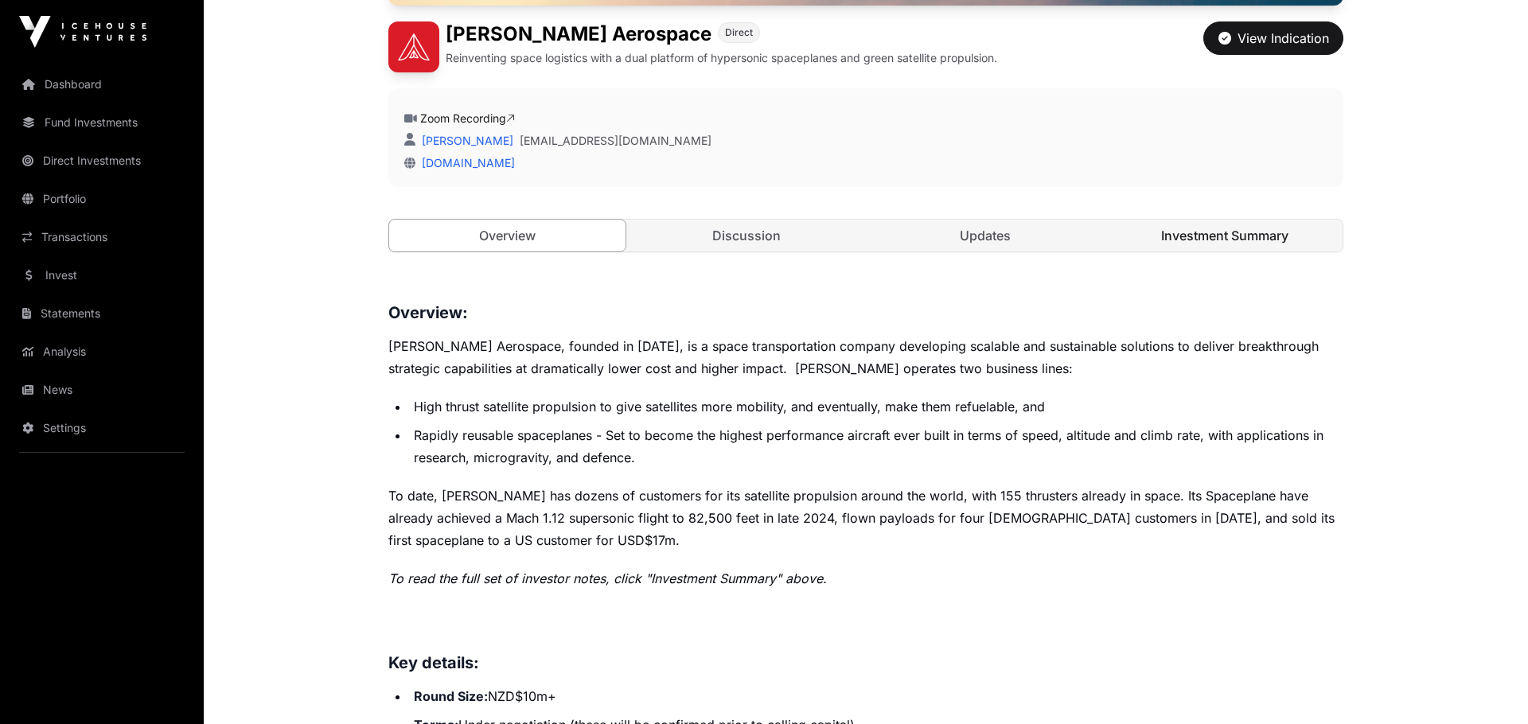
click at [1219, 236] on link "Investment Summary" at bounding box center [1225, 236] width 236 height 32
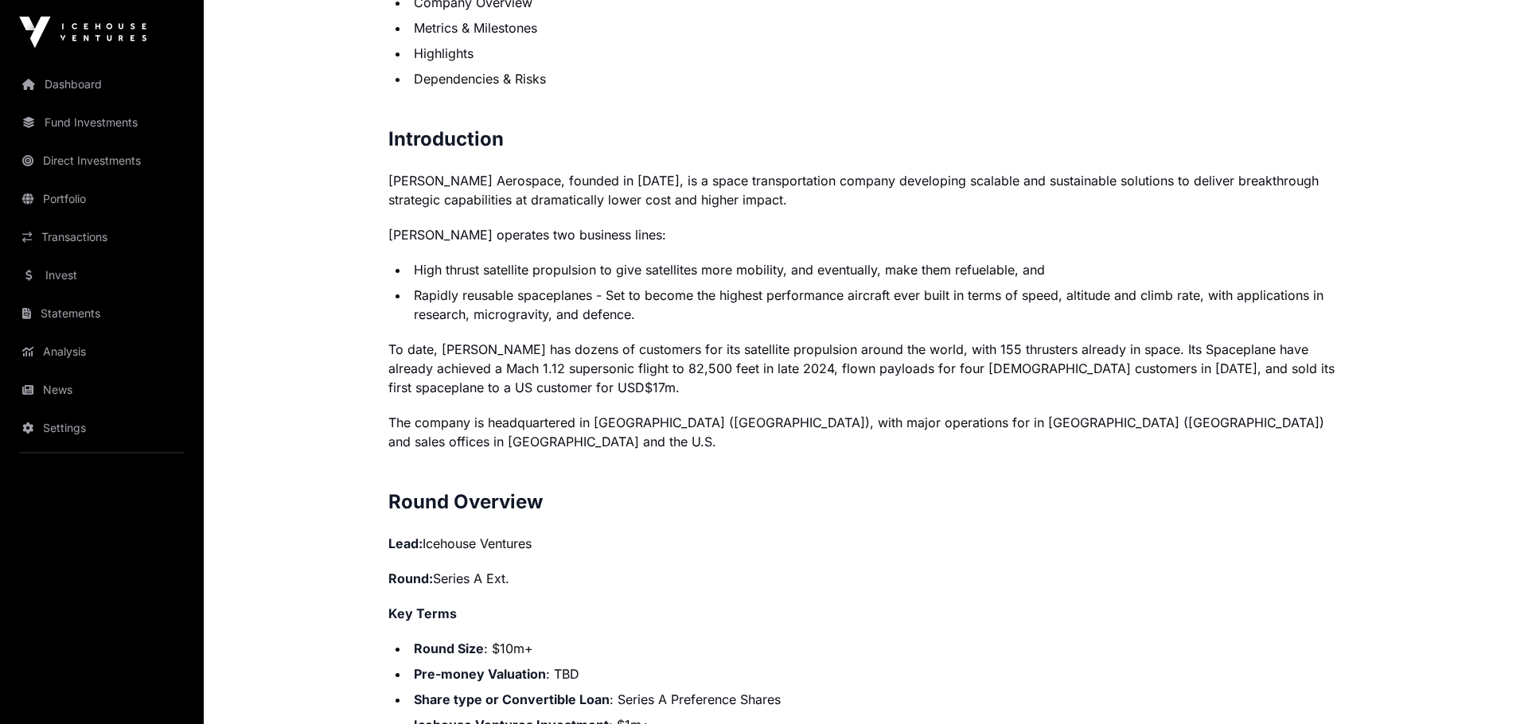
scroll to position [1098, 0]
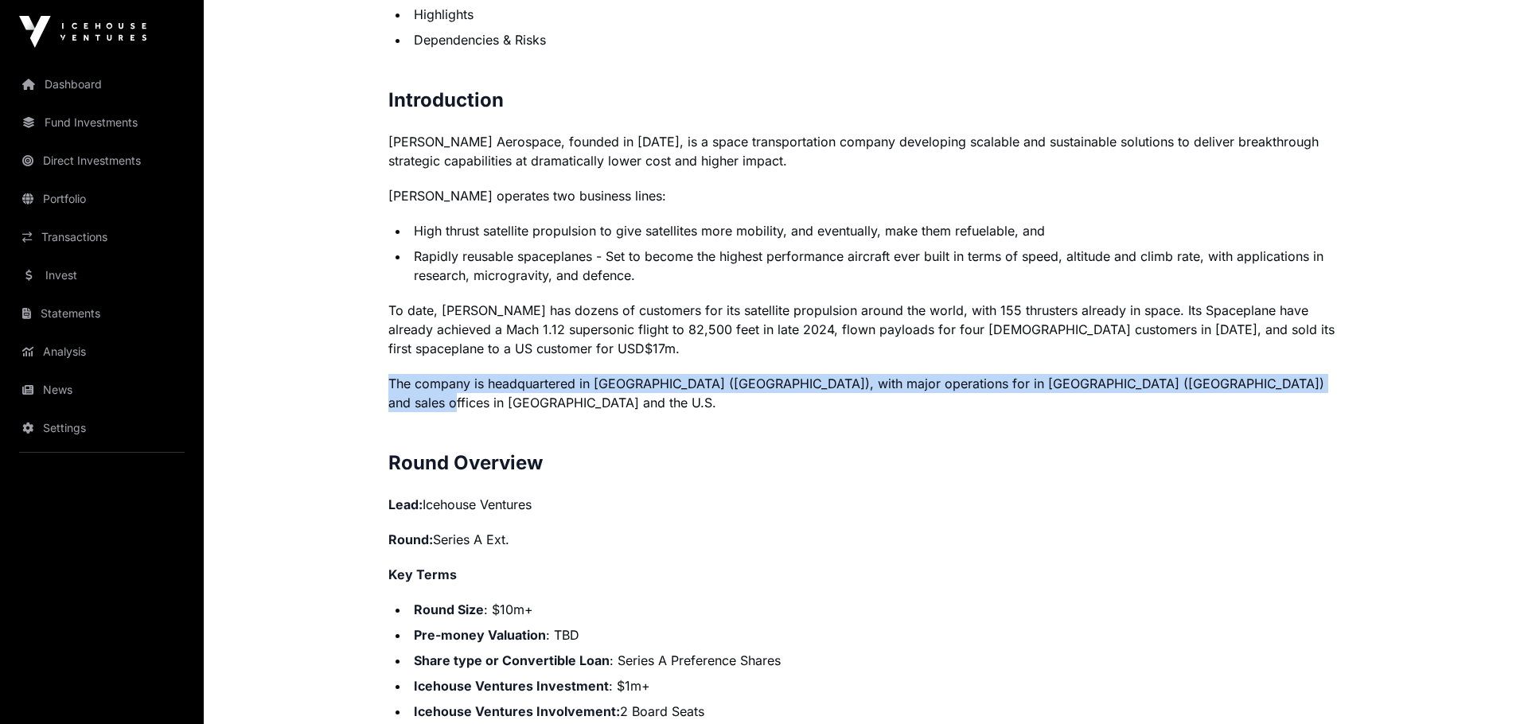
drag, startPoint x: 387, startPoint y: 383, endPoint x: 1317, endPoint y: 388, distance: 929.7
copy p "The company is headquartered in [GEOGRAPHIC_DATA] ([GEOGRAPHIC_DATA]), with maj…"
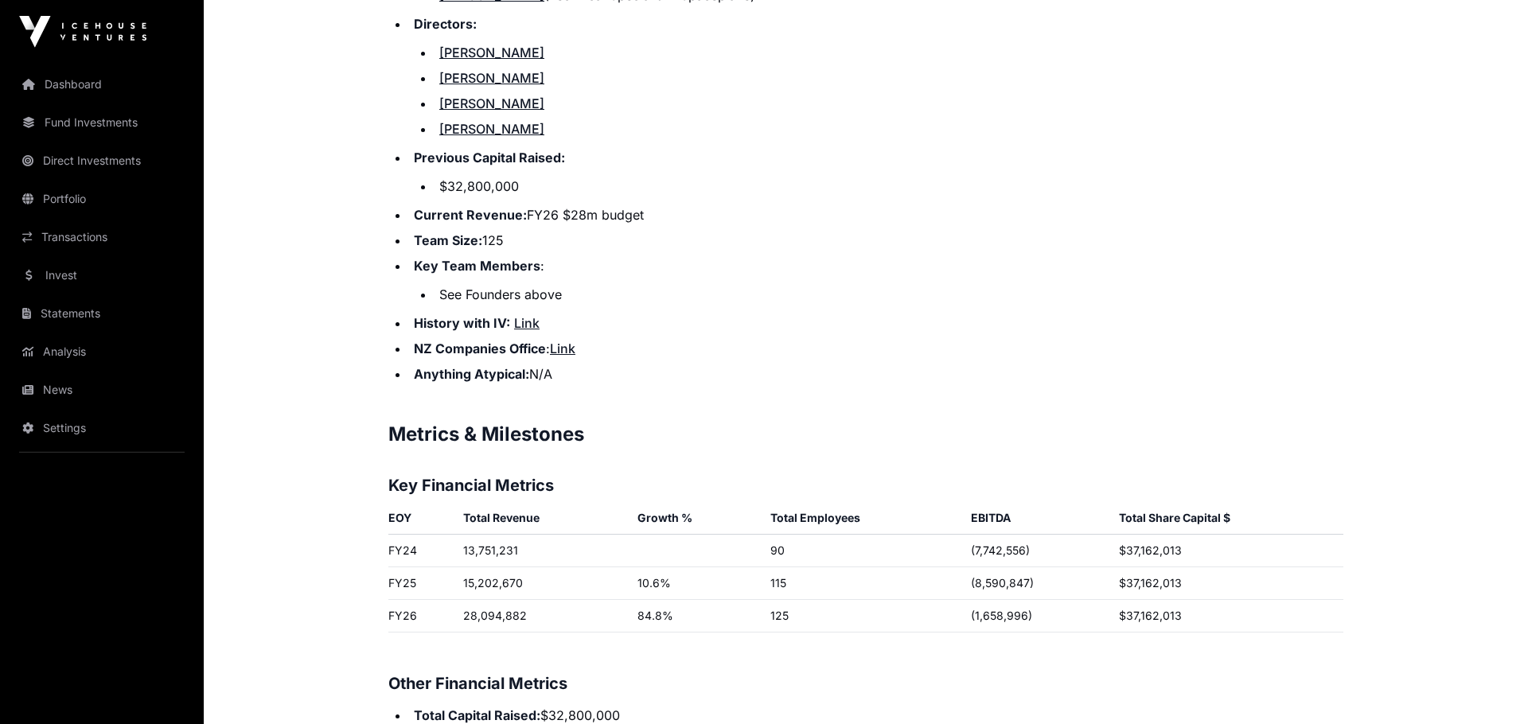
scroll to position [2197, 0]
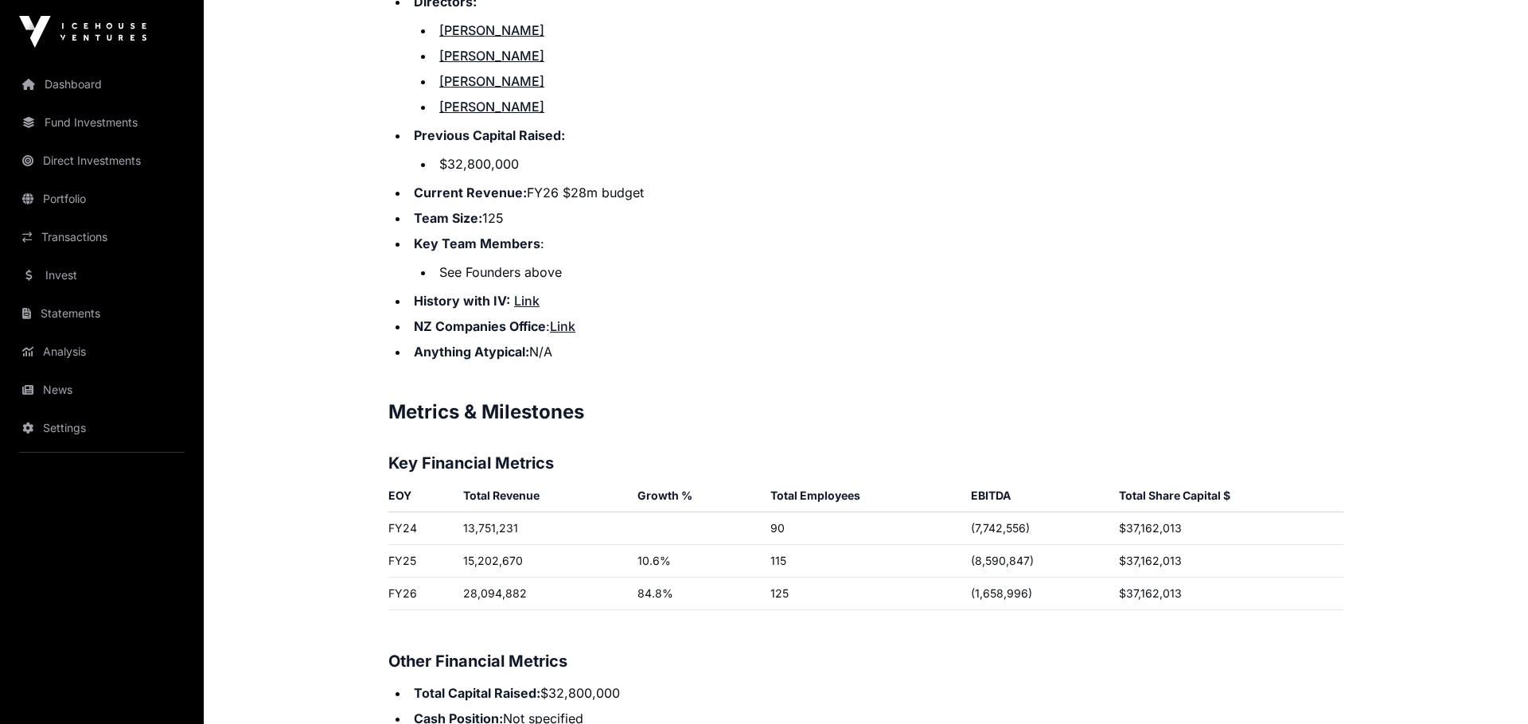
drag, startPoint x: 536, startPoint y: 195, endPoint x: 399, endPoint y: 204, distance: 137.2
click at [409, 209] on li "Team Size: 125" at bounding box center [876, 218] width 934 height 19
copy li "Team Size: 125"
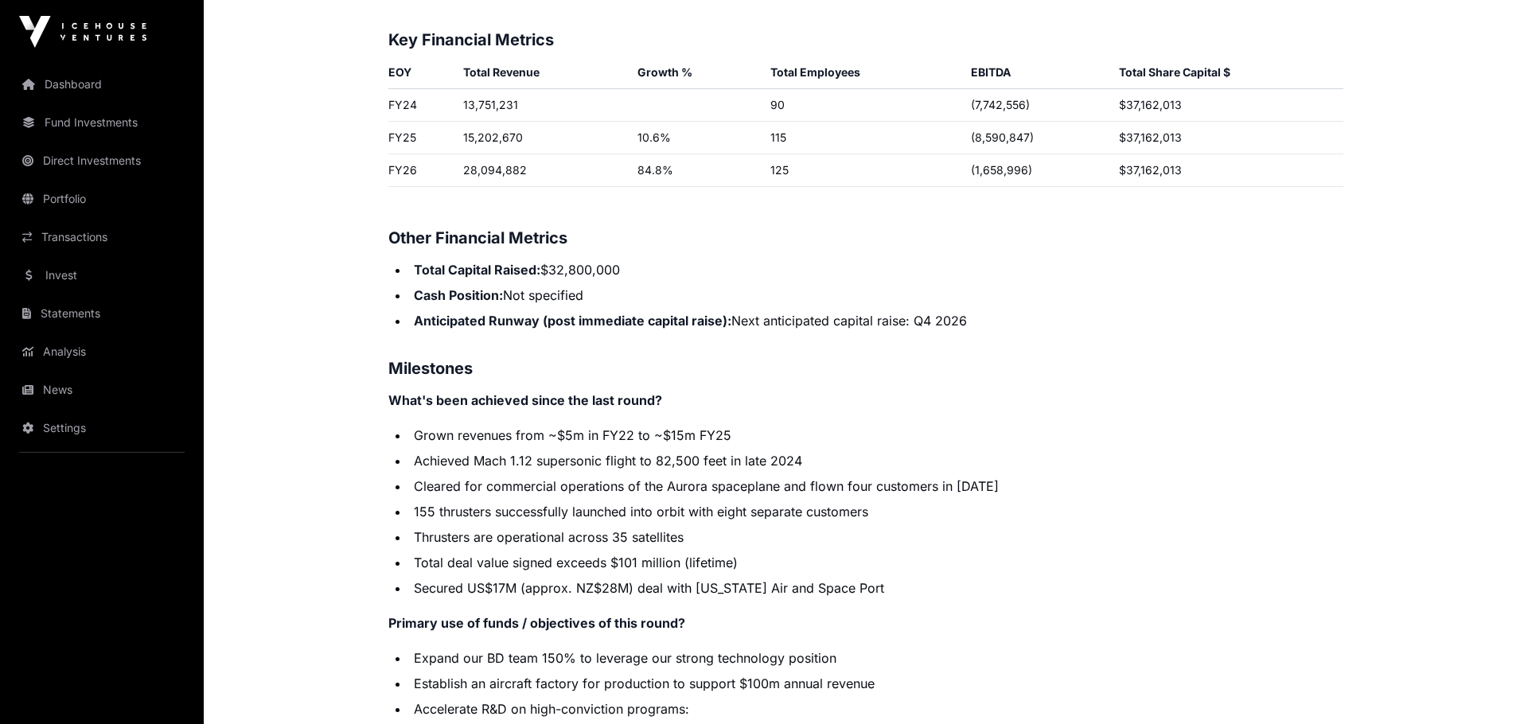
scroll to position [2636, 0]
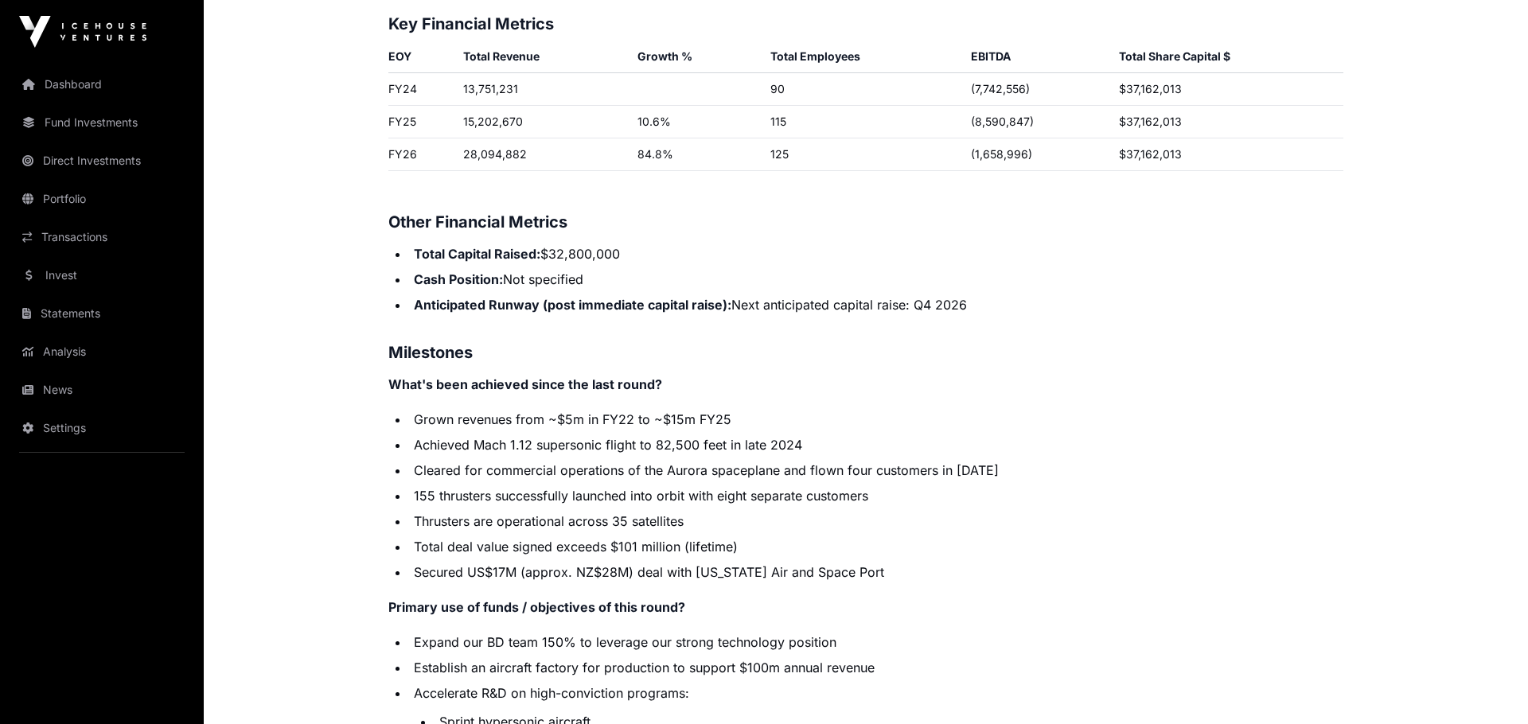
click at [836, 295] on li "Anticipated Runway (post immediate capital raise): Next anticipated capital rai…" at bounding box center [876, 304] width 934 height 19
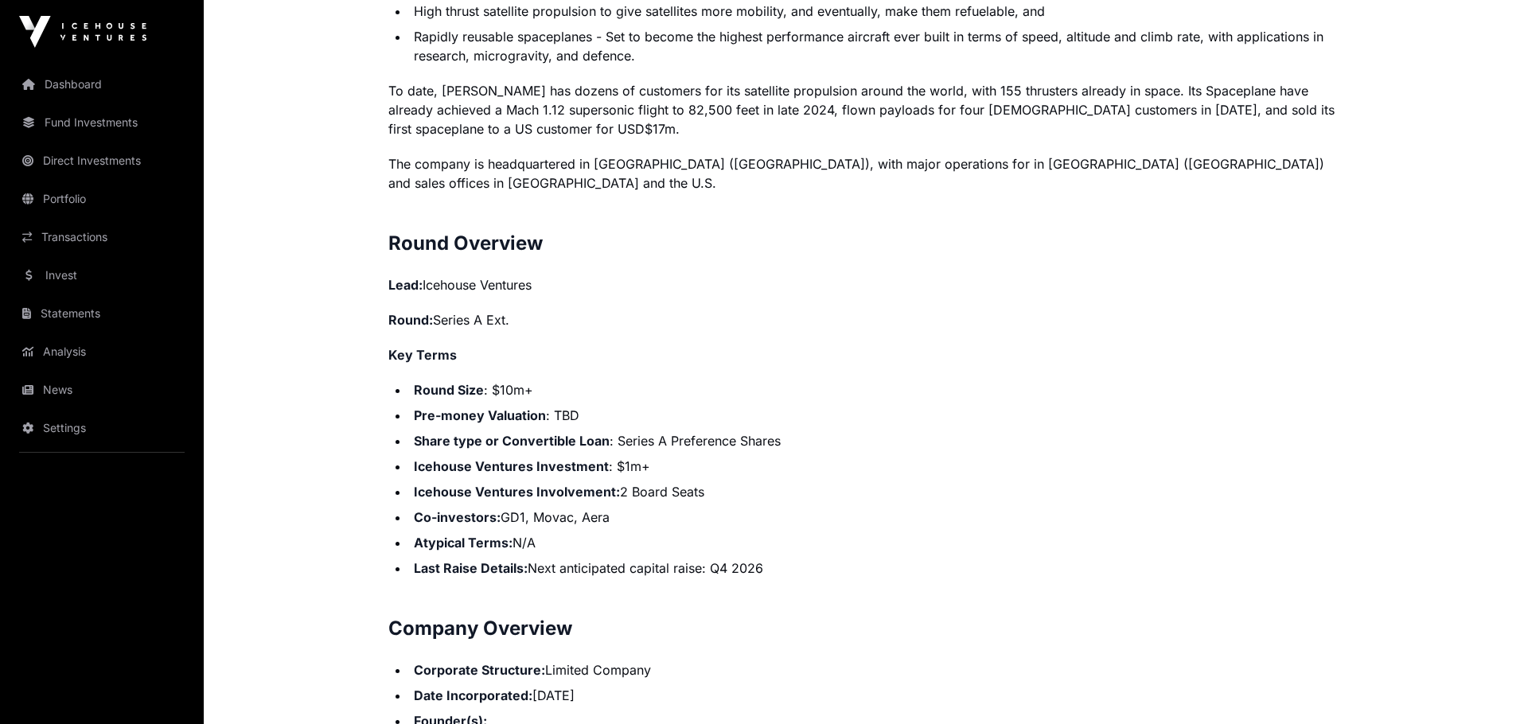
scroll to position [1428, 0]
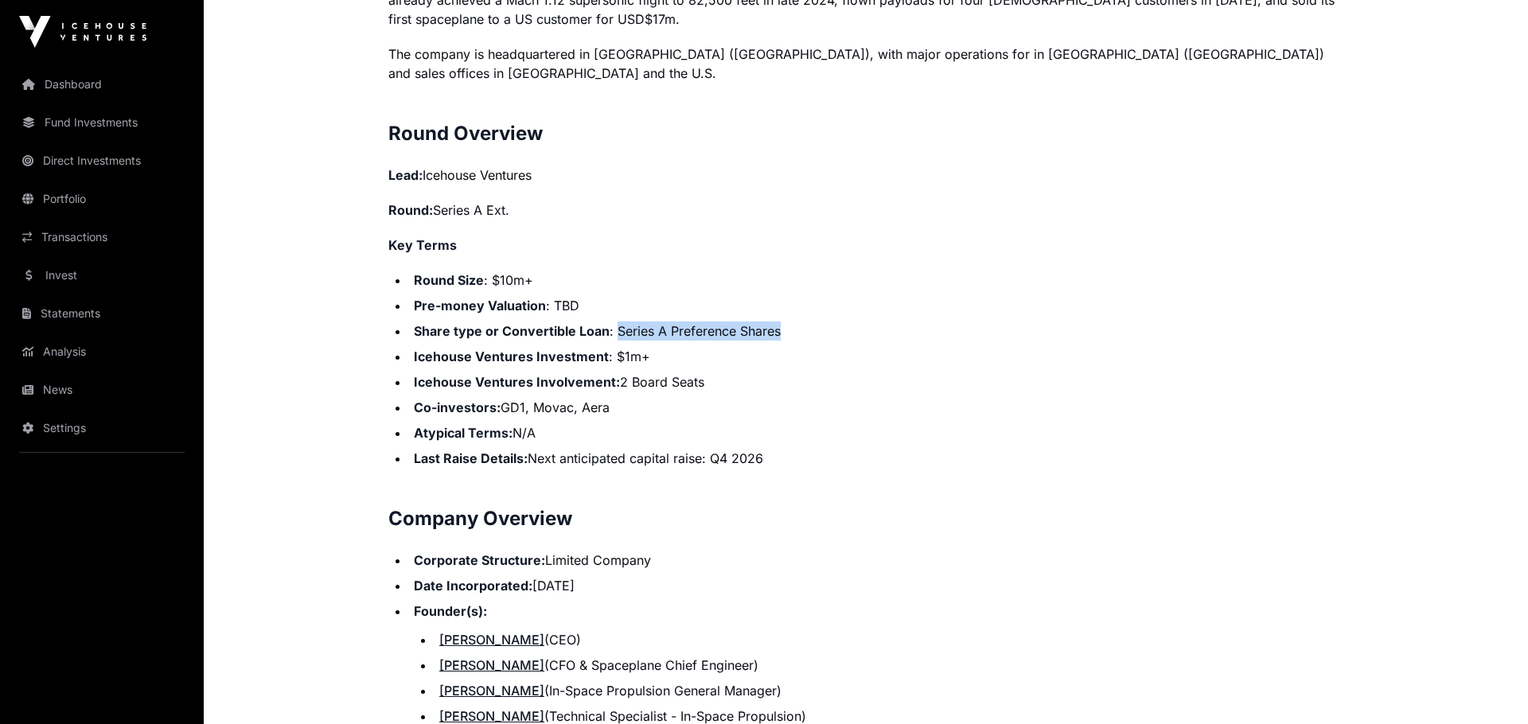
drag, startPoint x: 787, startPoint y: 312, endPoint x: 612, endPoint y: 320, distance: 175.3
click at [612, 322] on li "Share type or Convertible Loan : Series A Preference Shares" at bounding box center [876, 331] width 934 height 19
copy li "Series A Preference Shares"
drag, startPoint x: 794, startPoint y: 434, endPoint x: 429, endPoint y: 246, distance: 410.1
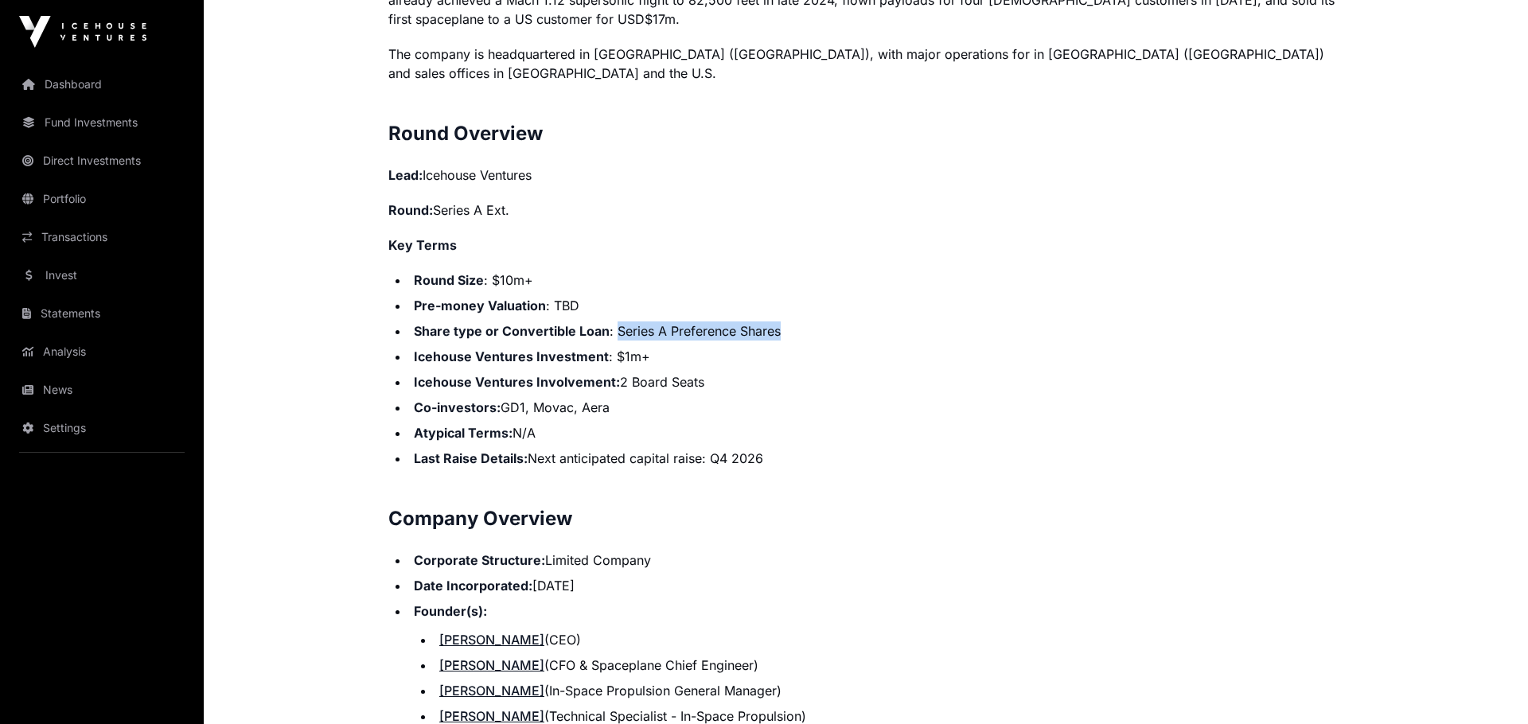
copy ul "Round Size : $10m+ Pre-money Valuation : TBD Share type or Convertible Loan : S…"
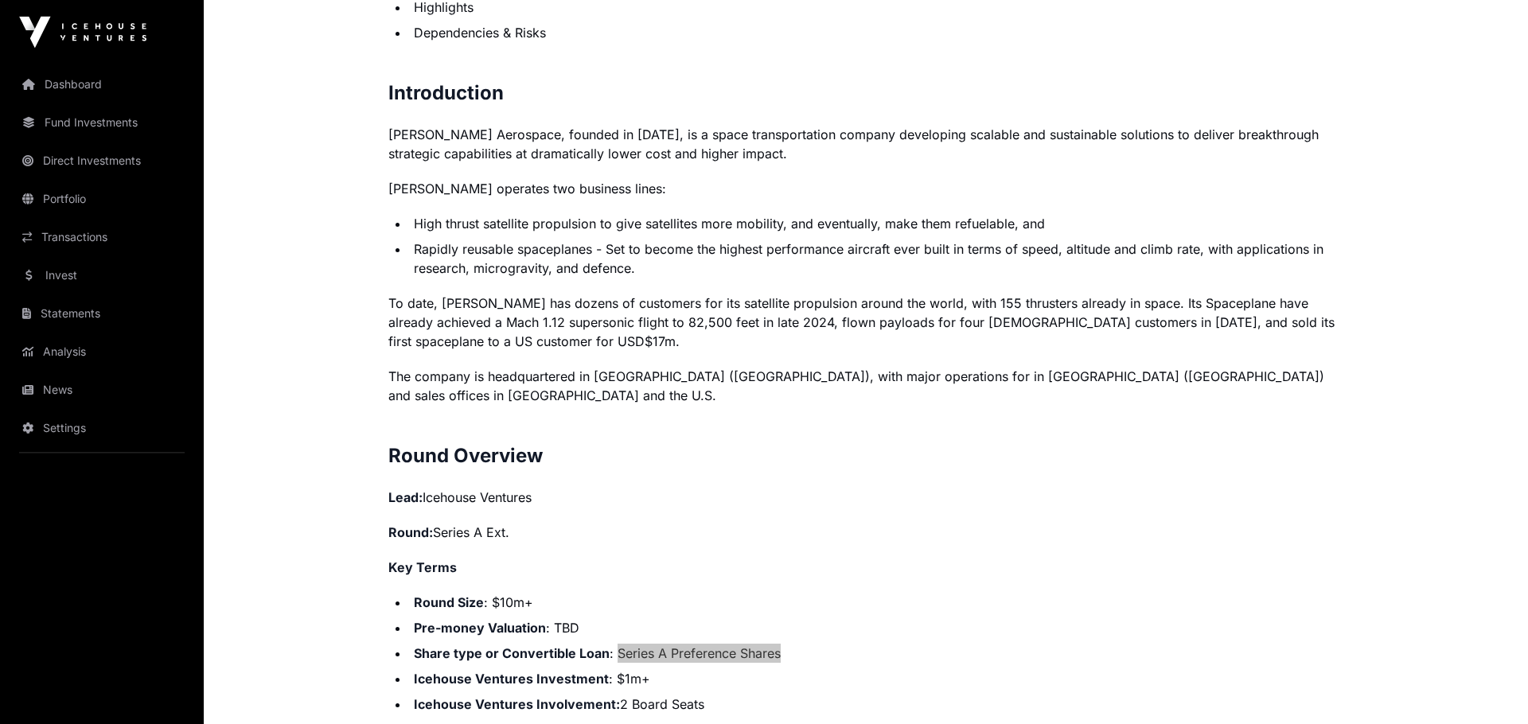
scroll to position [1098, 0]
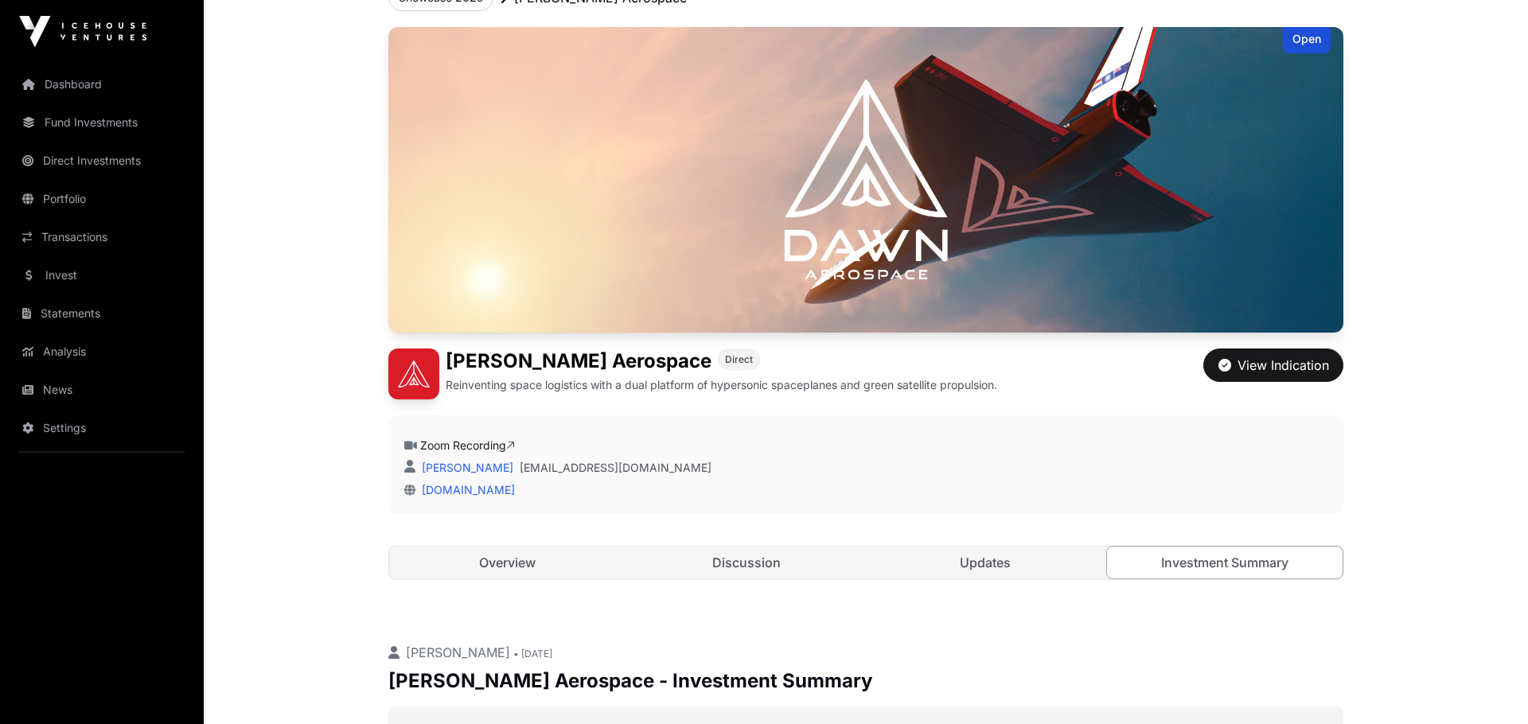
scroll to position [0, 0]
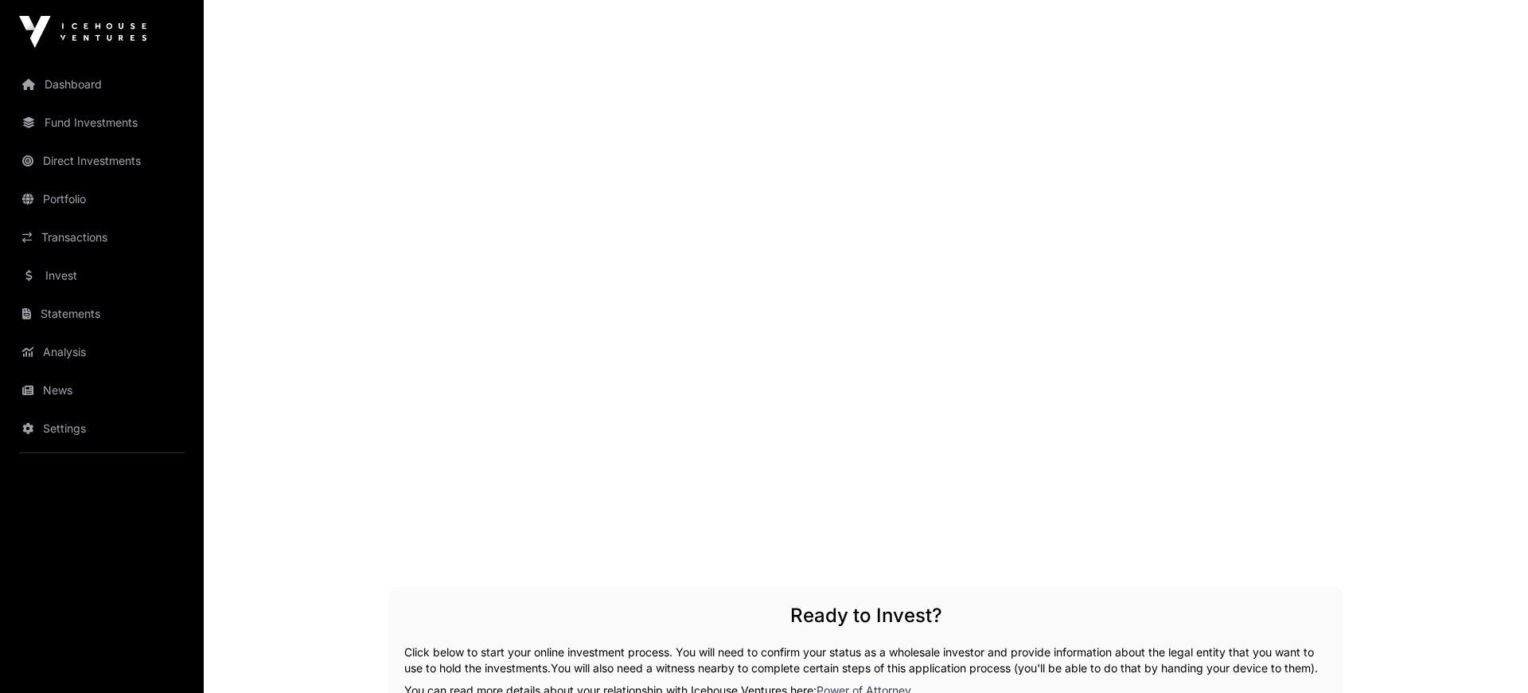
scroll to position [2614, 0]
